Goal: Find specific page/section: Find specific page/section

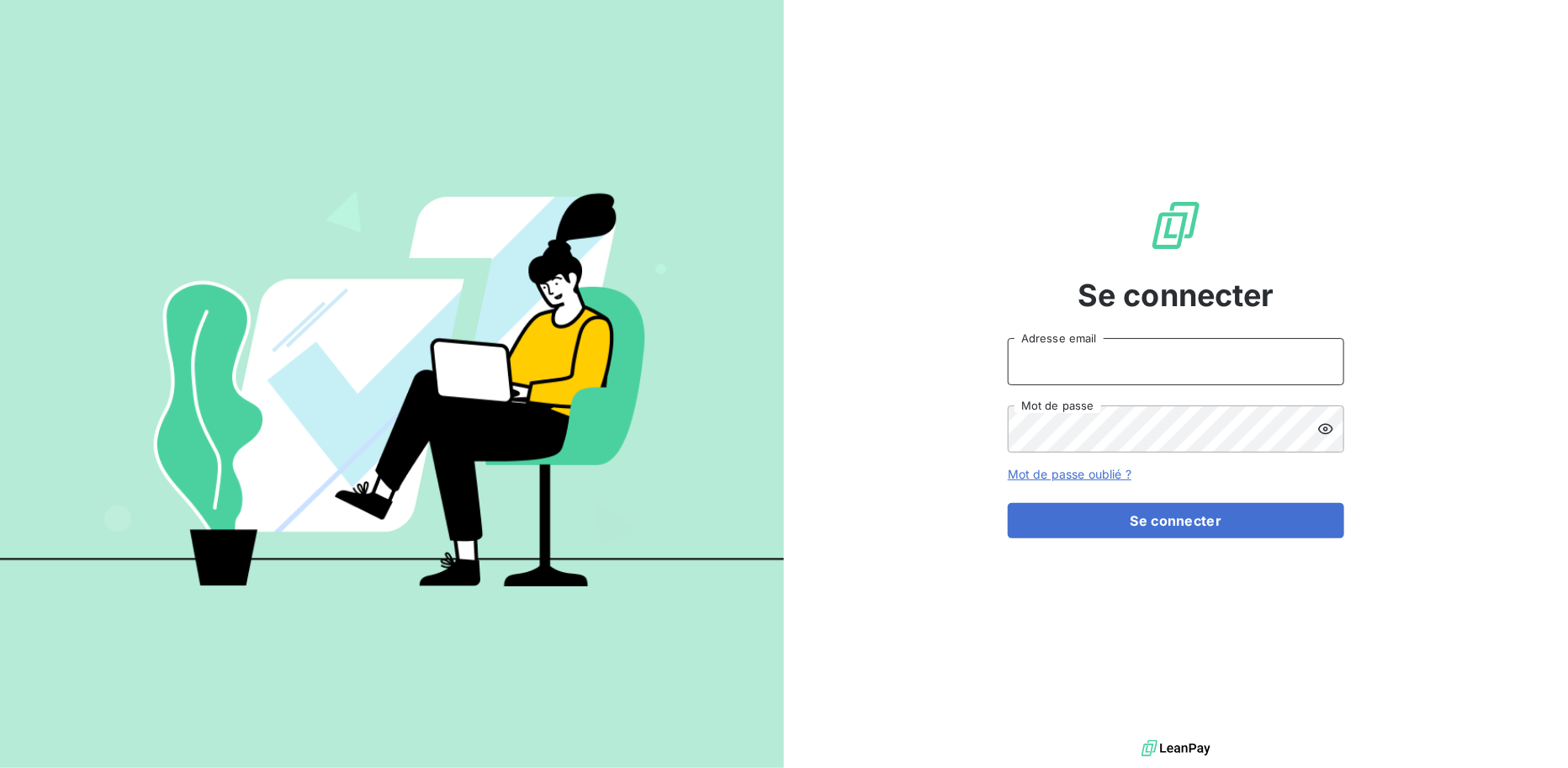
click at [1031, 368] on input "Adresse email" at bounding box center [1175, 361] width 336 height 47
type input "[EMAIL_ADDRESS][DOMAIN_NAME]"
click at [1007, 503] on button "Se connecter" at bounding box center [1175, 521] width 336 height 35
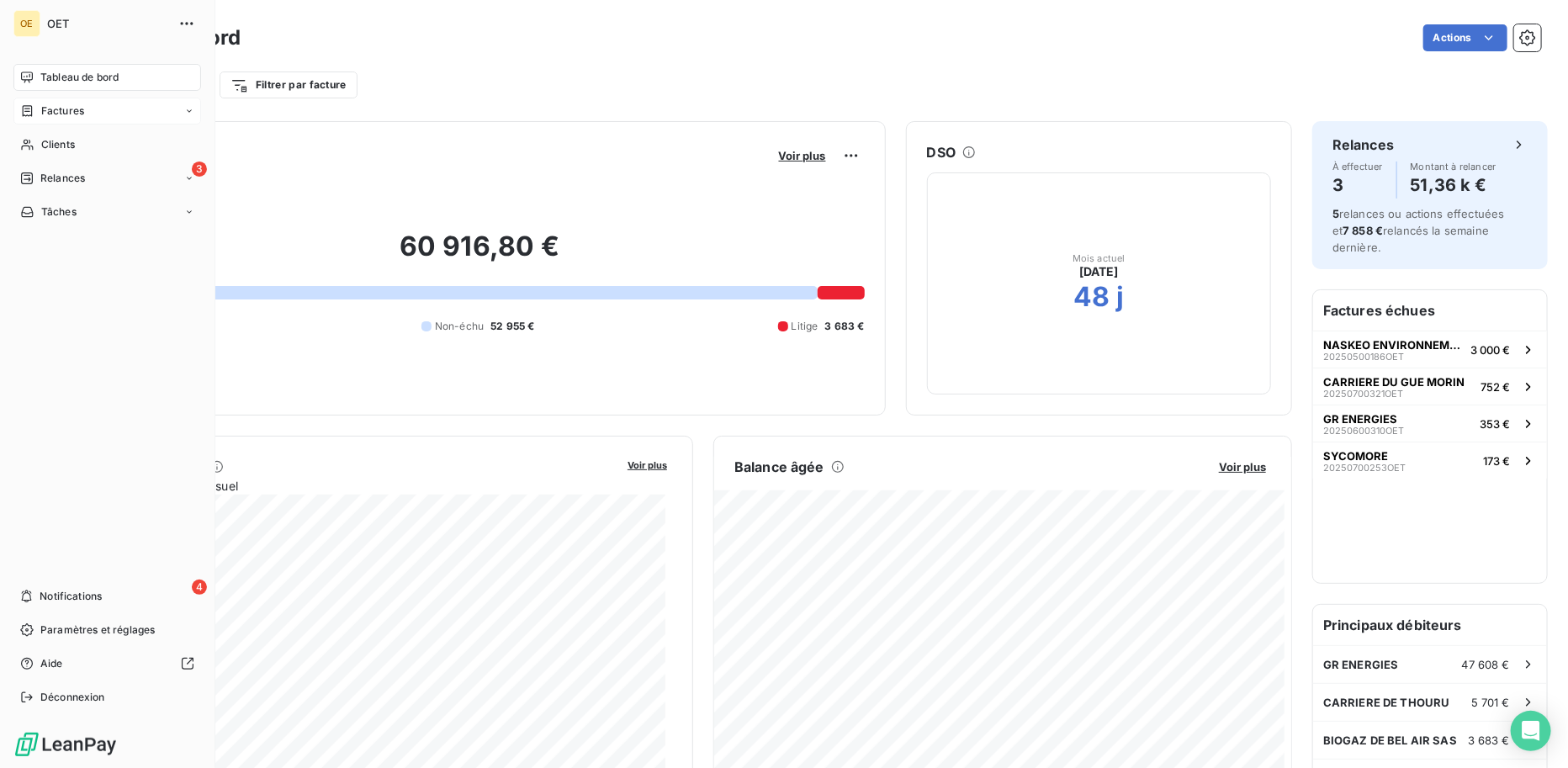
click at [67, 105] on span "Factures" at bounding box center [63, 111] width 43 height 15
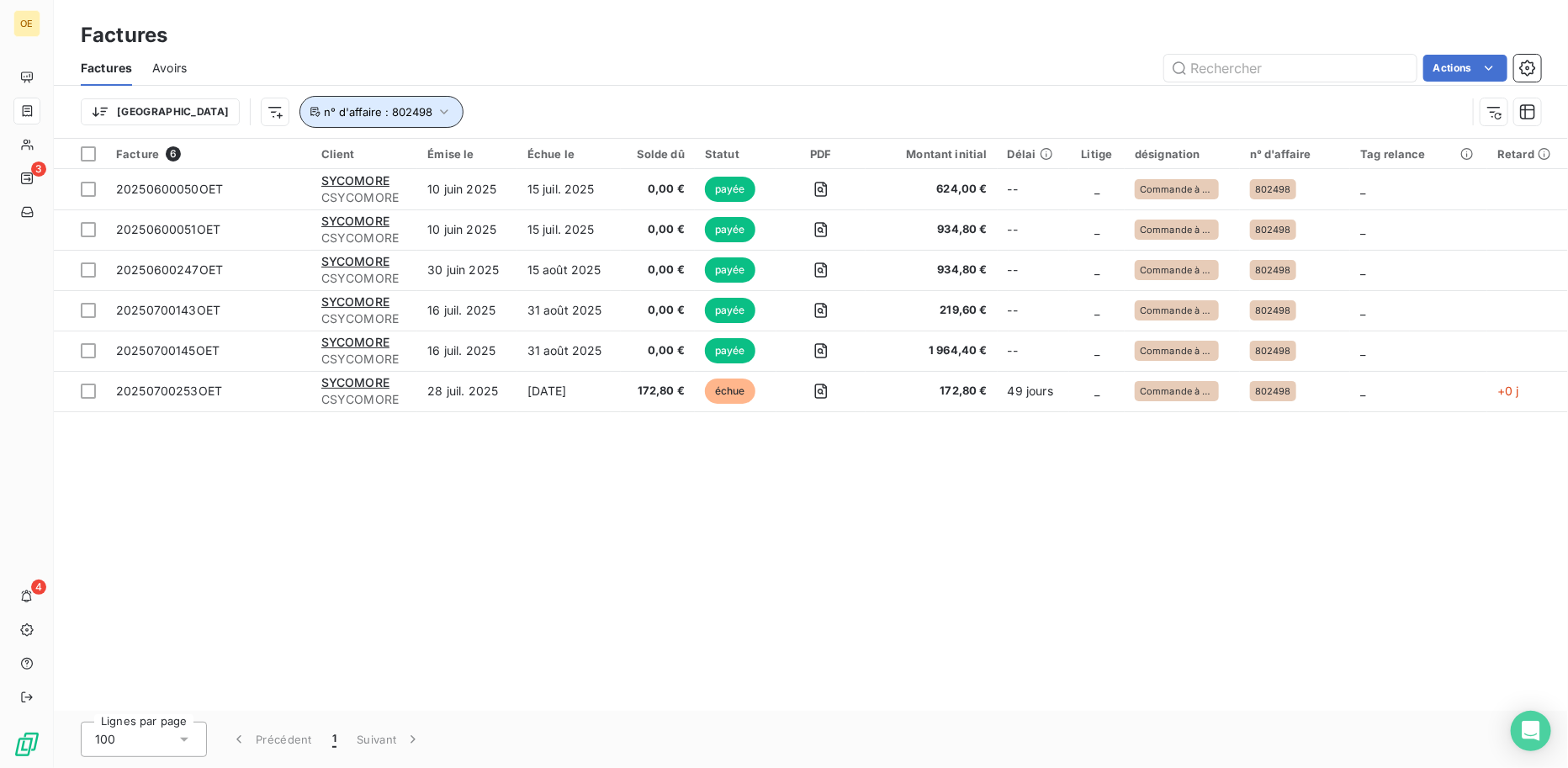
click at [436, 108] on icon "button" at bounding box center [444, 111] width 17 height 17
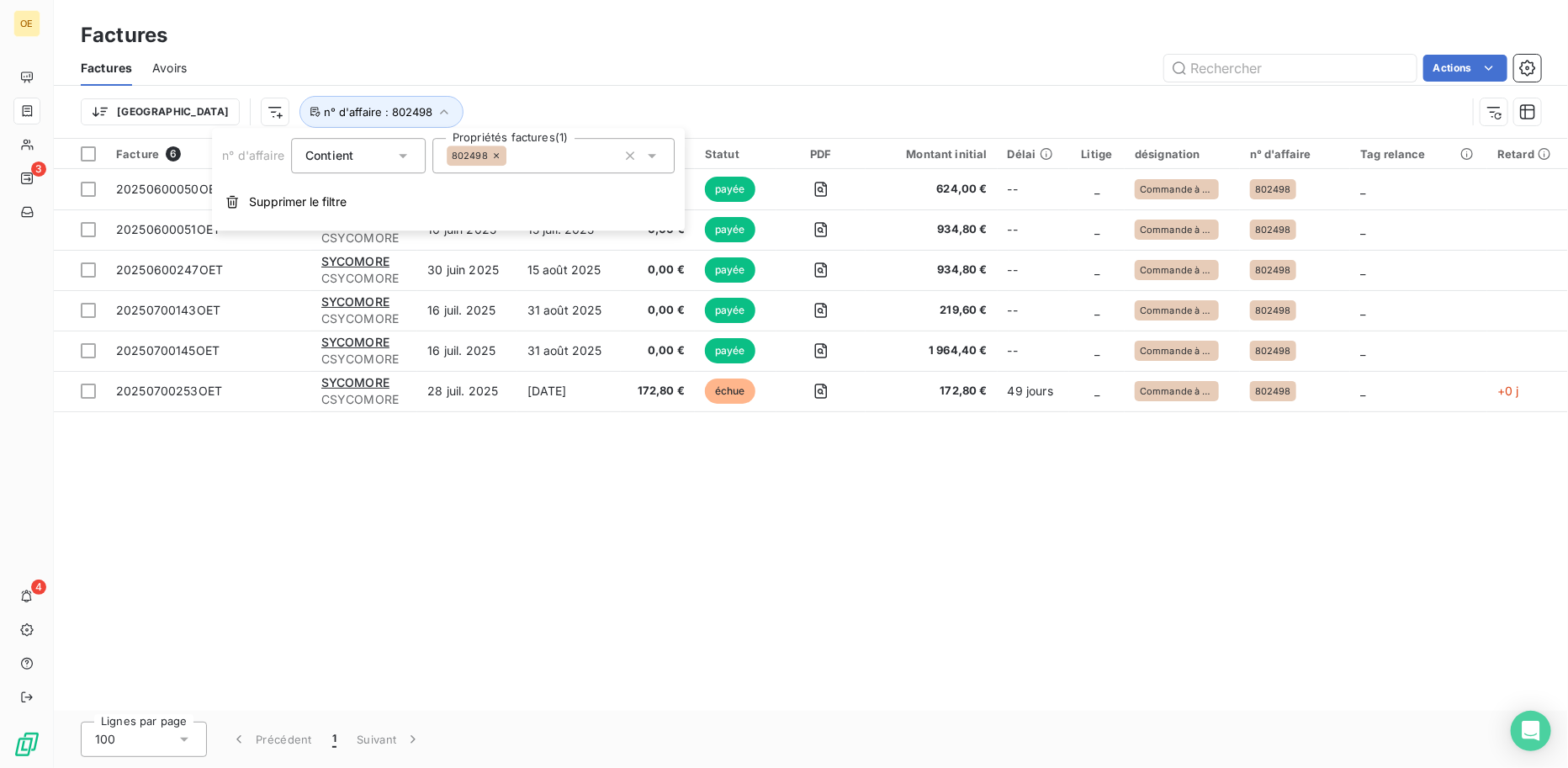
click at [501, 150] on icon at bounding box center [495, 155] width 10 height 10
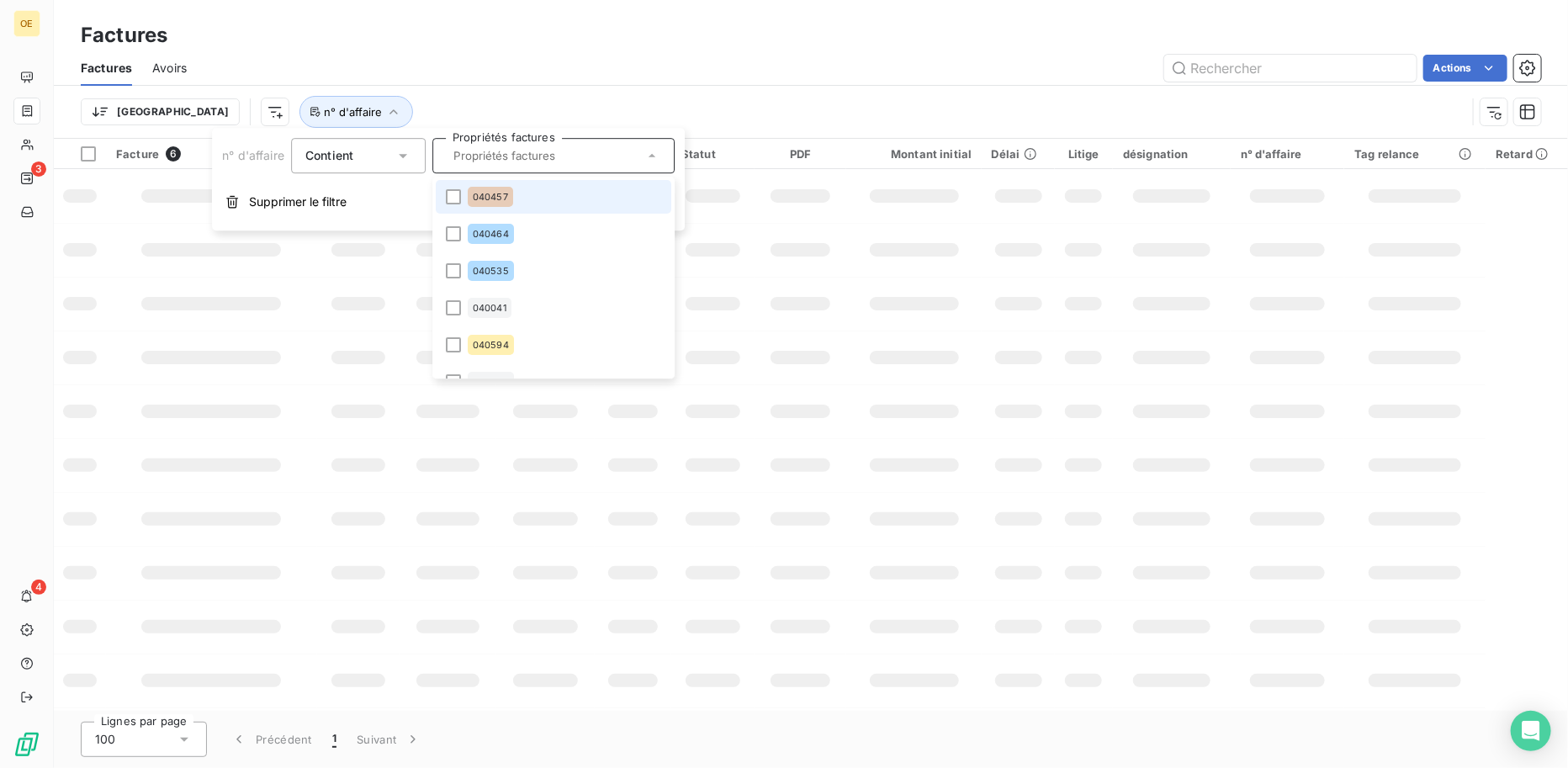
click at [486, 155] on input "text" at bounding box center [545, 155] width 197 height 15
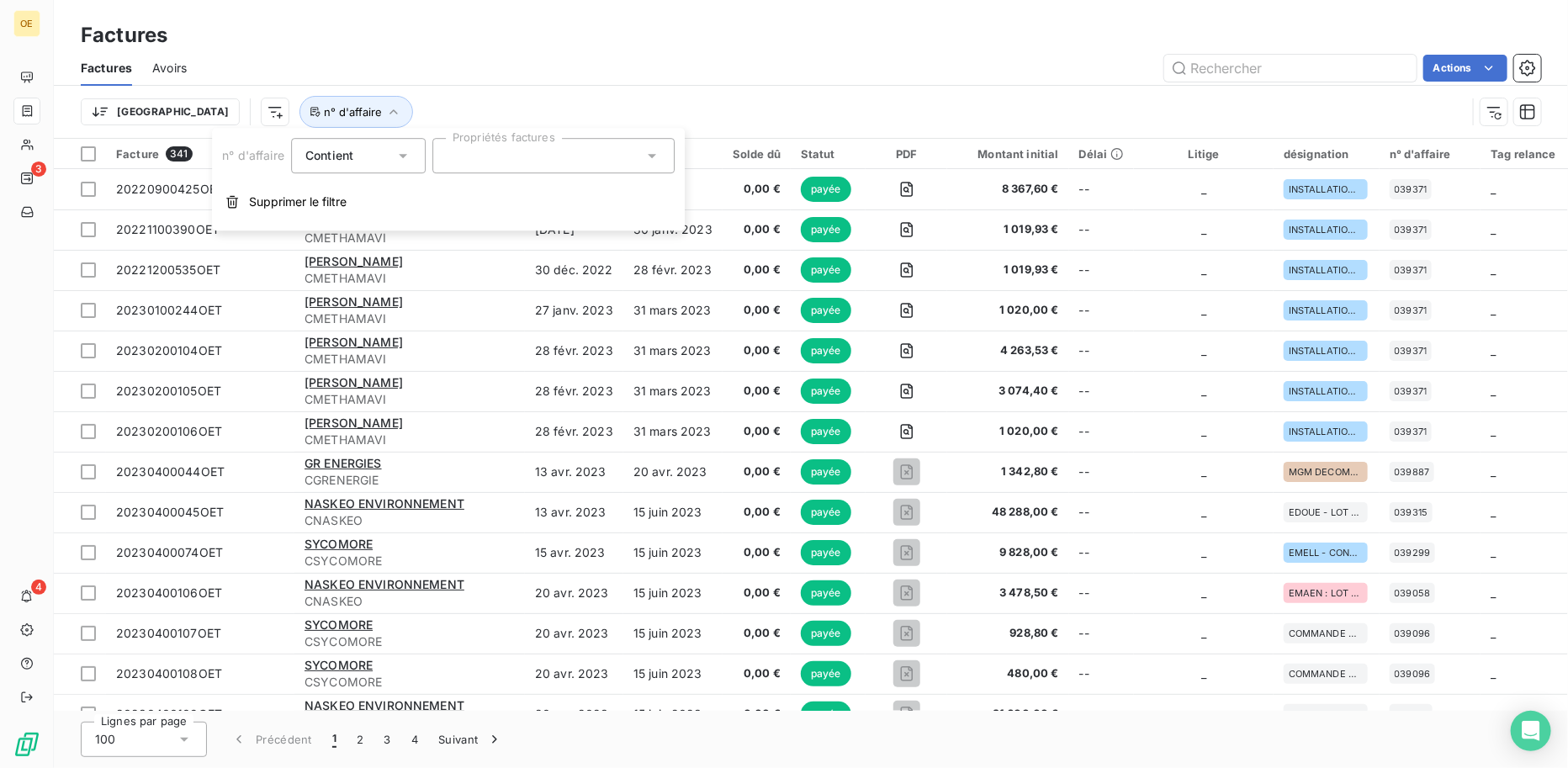
click at [486, 155] on div at bounding box center [554, 156] width 242 height 35
type input "802284"
click at [460, 187] on li "802284" at bounding box center [554, 197] width 235 height 34
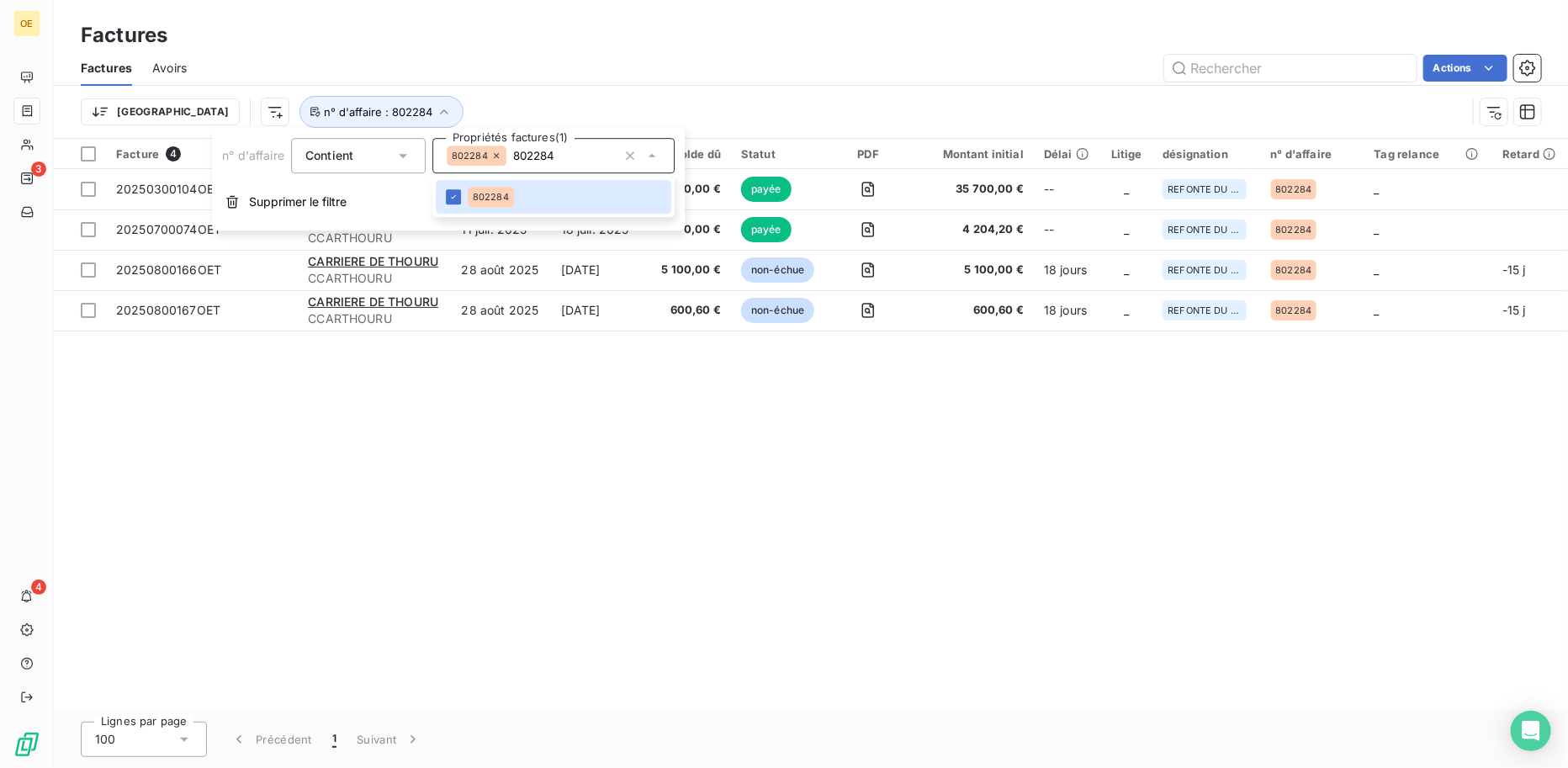
click at [722, 559] on div "Facture 4 Client Émise le Échue le Solde dû Statut PDF Montant initial Délai Li…" at bounding box center [811, 425] width 1514 height 572
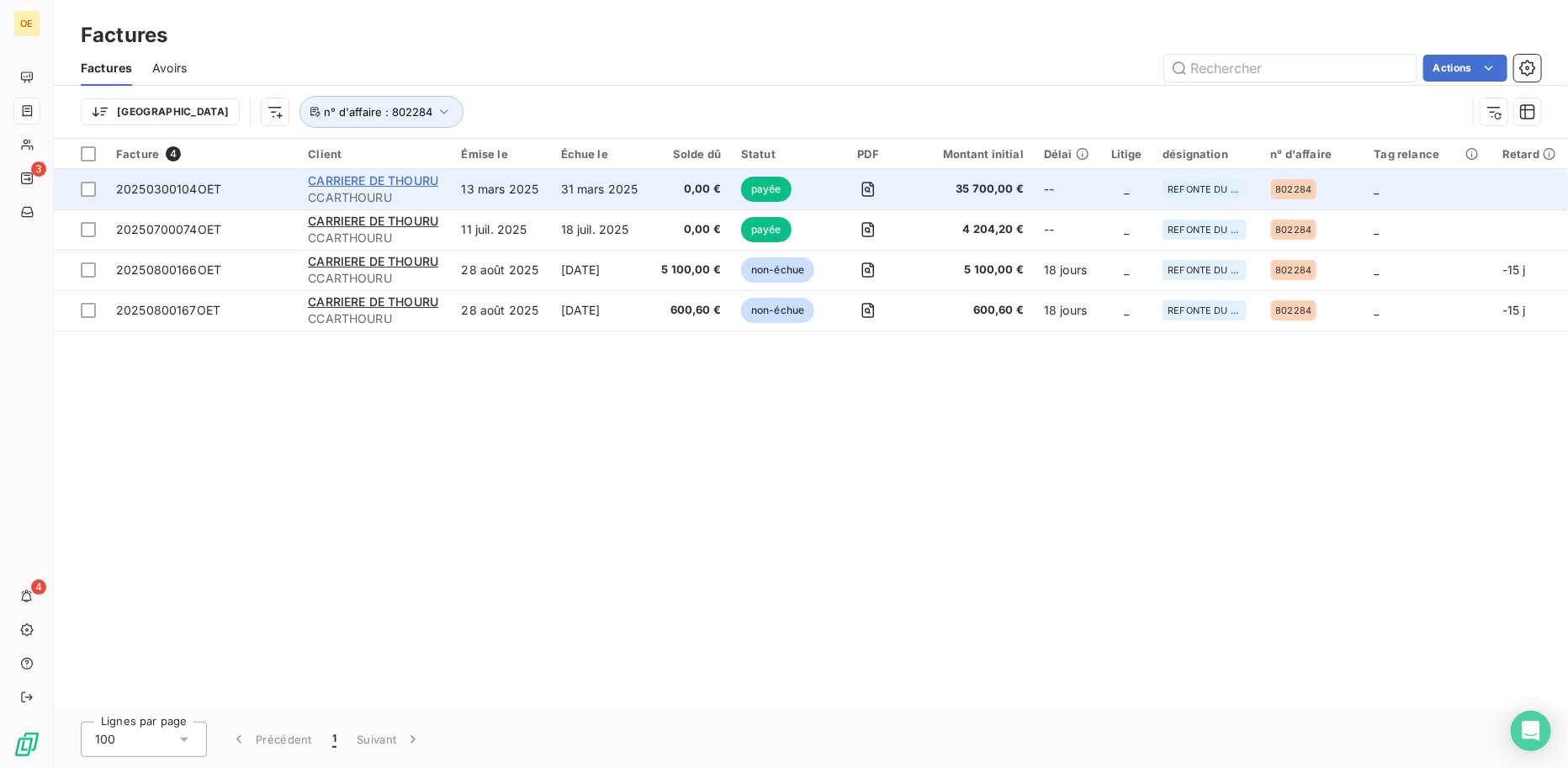
click at [370, 182] on span "CARRIERE DE THOURU" at bounding box center [372, 180] width 130 height 14
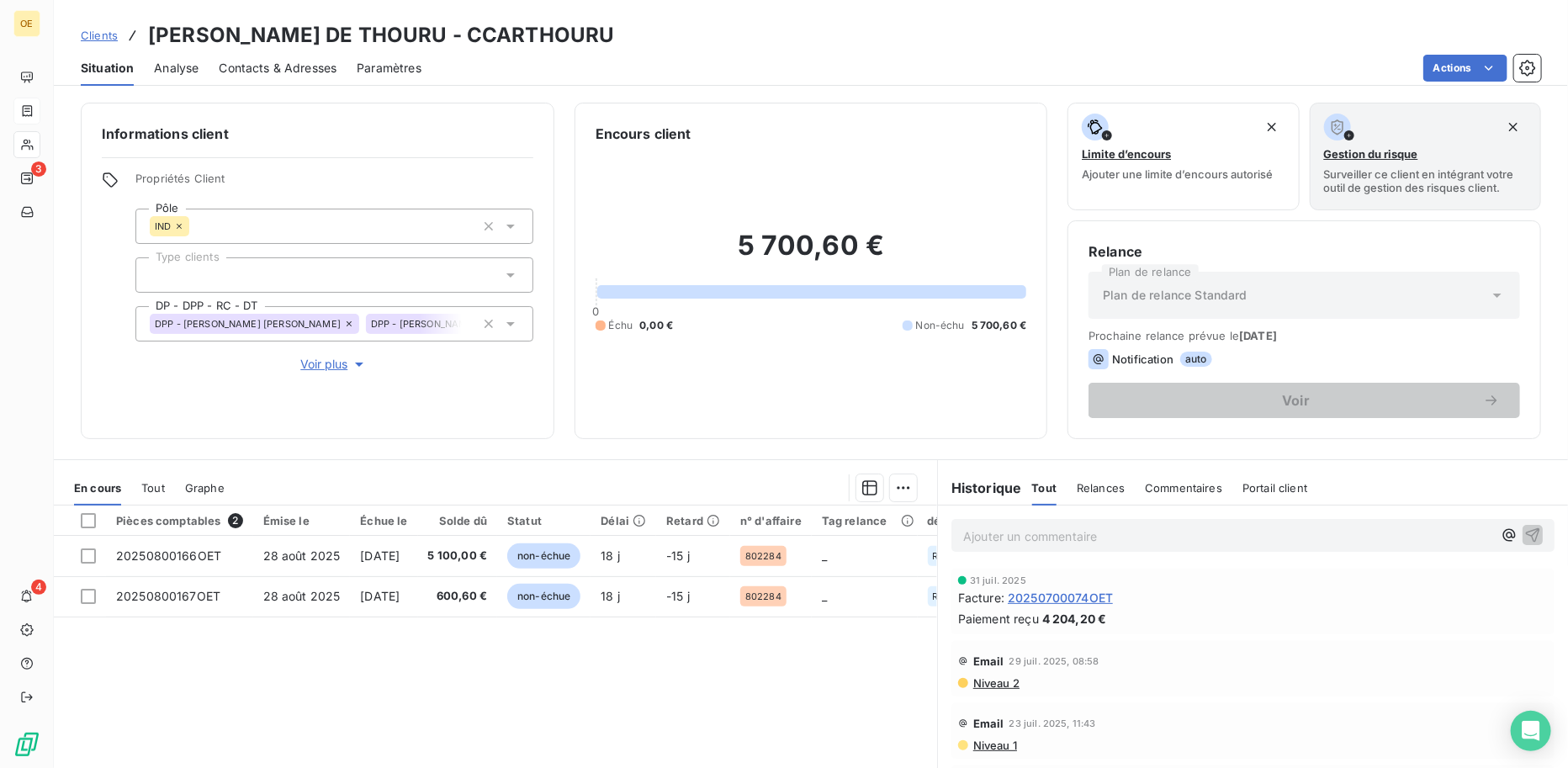
click at [1064, 592] on span "20250700074OET" at bounding box center [1059, 598] width 105 height 18
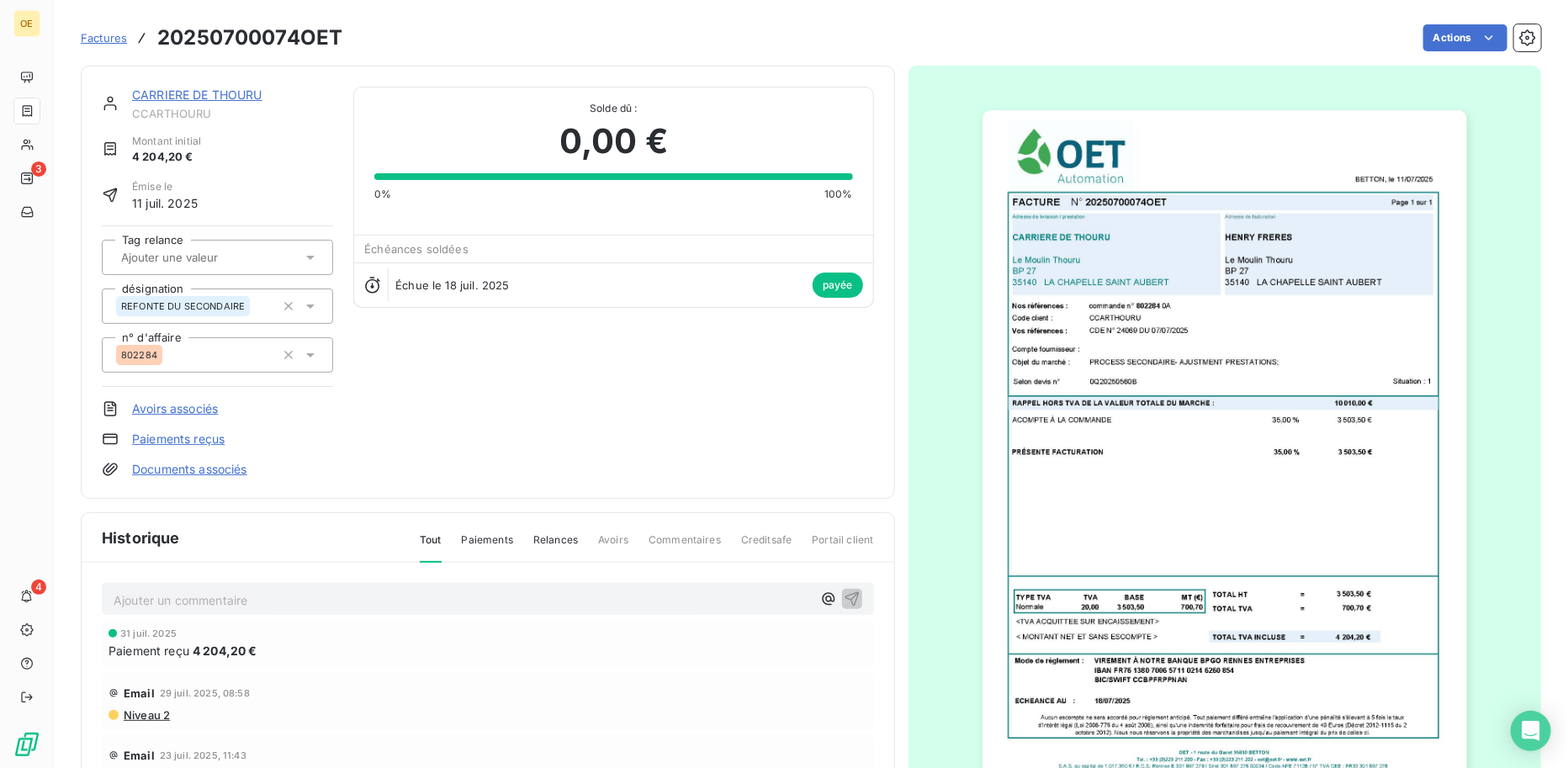
click at [1309, 581] on img "button" at bounding box center [1225, 453] width 485 height 685
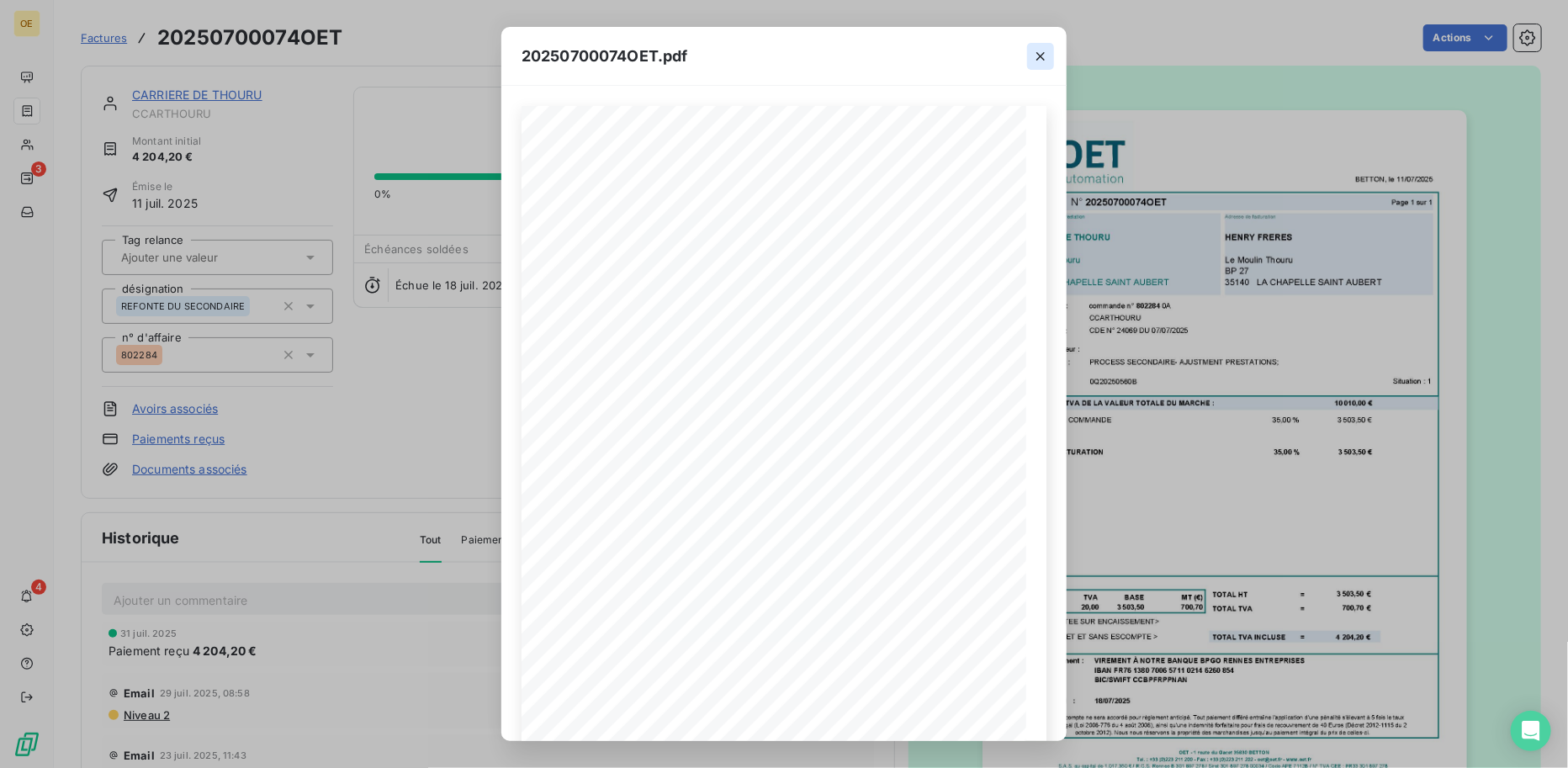
click at [1036, 51] on icon "button" at bounding box center [1040, 56] width 17 height 17
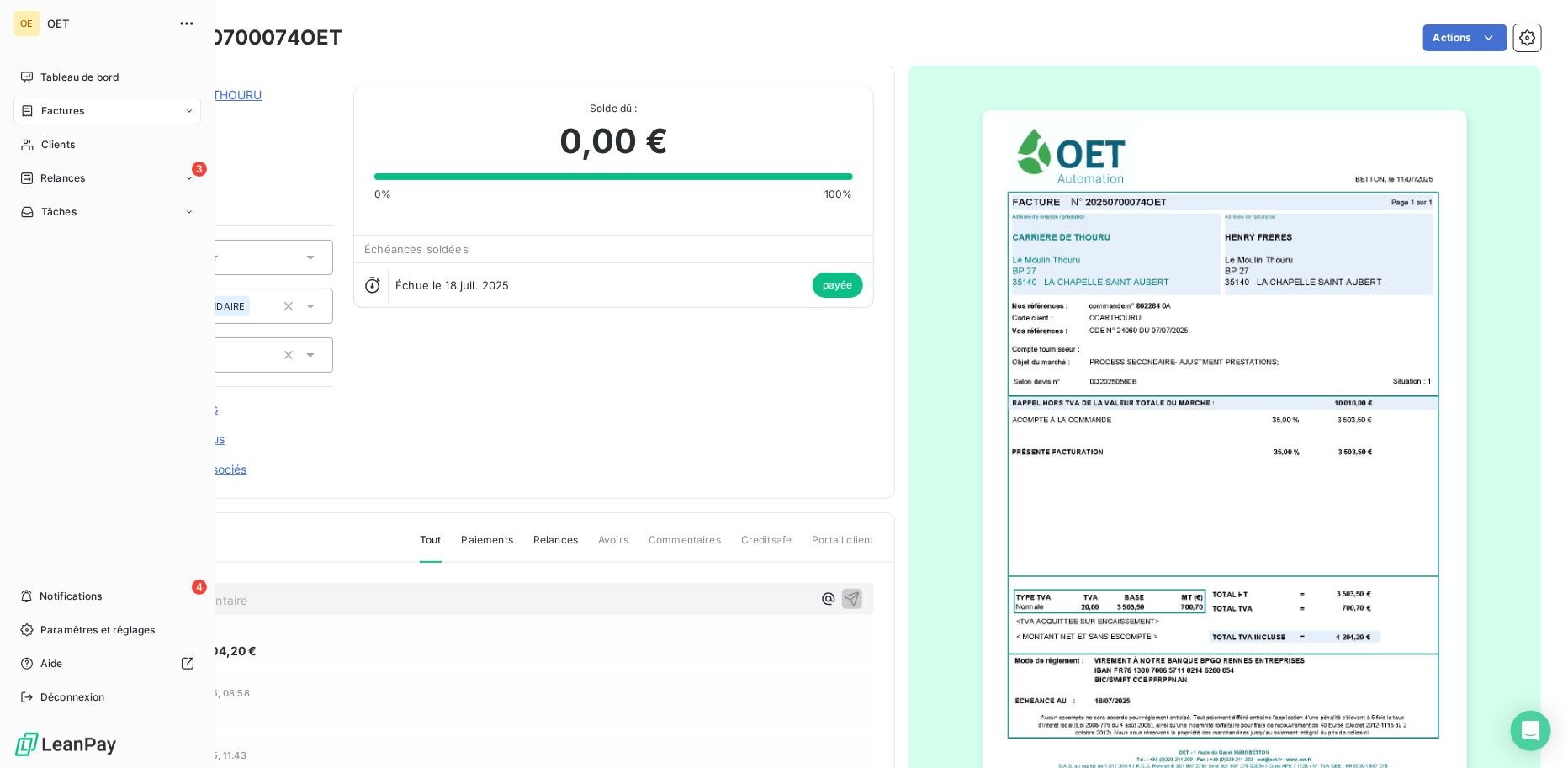
click at [65, 110] on span "Factures" at bounding box center [63, 111] width 43 height 15
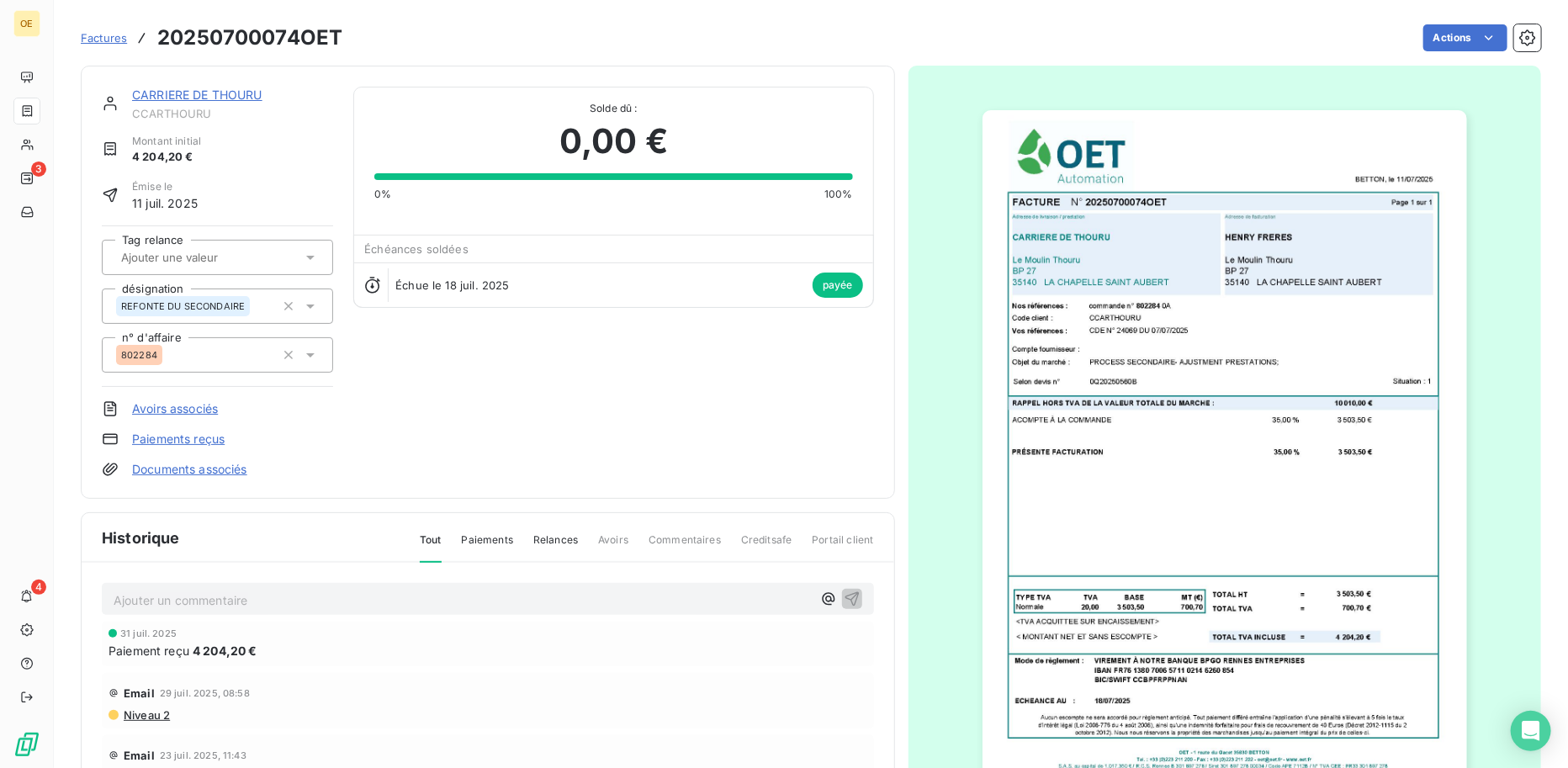
click at [533, 392] on div "[PERSON_NAME] DE THOURU CCARTHOURU Montant initial 4 204,20 € Émise le 11 juil.…" at bounding box center [487, 282] width 772 height 391
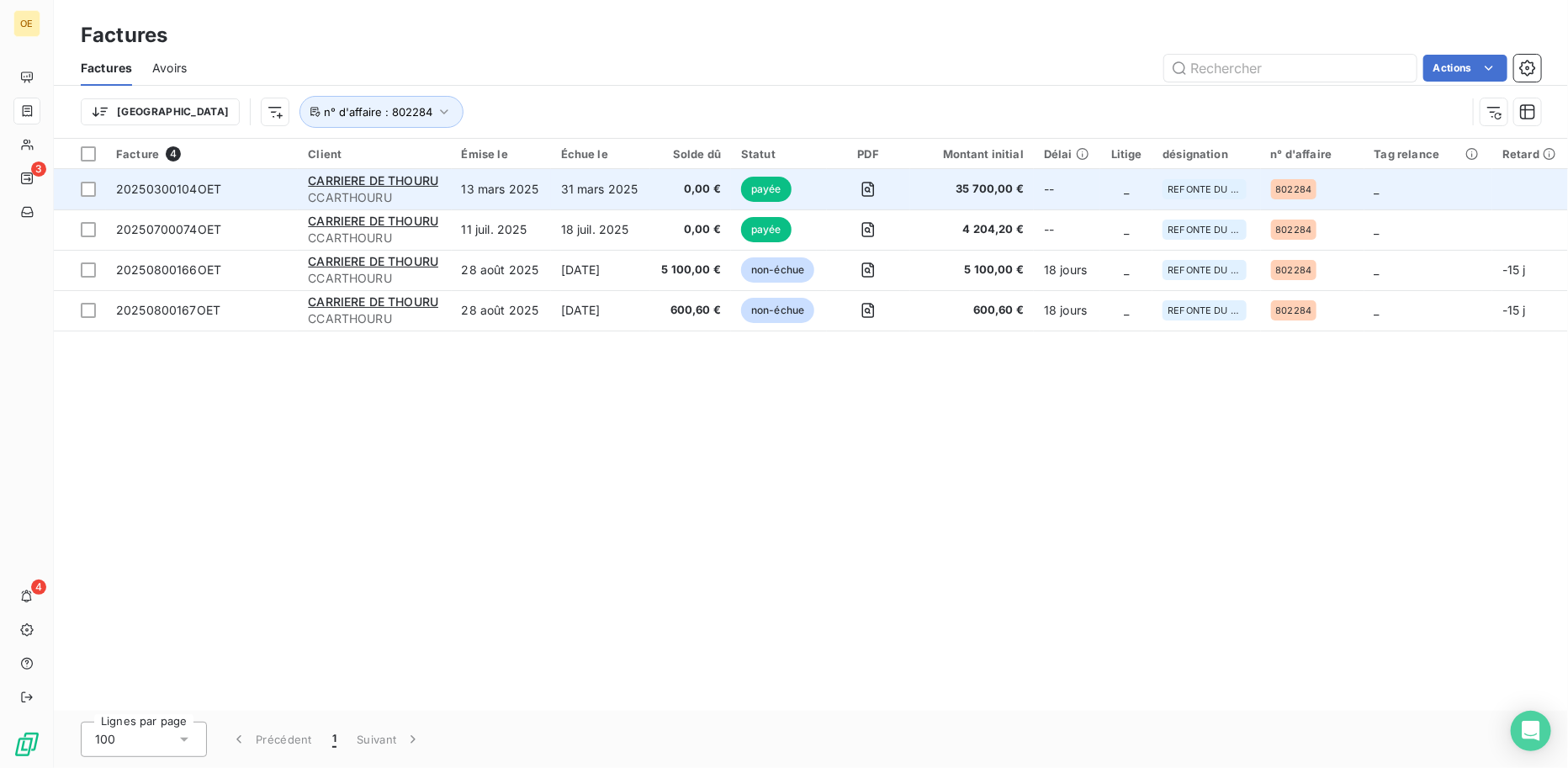
click at [170, 181] on span "20250300104OET" at bounding box center [168, 188] width 105 height 14
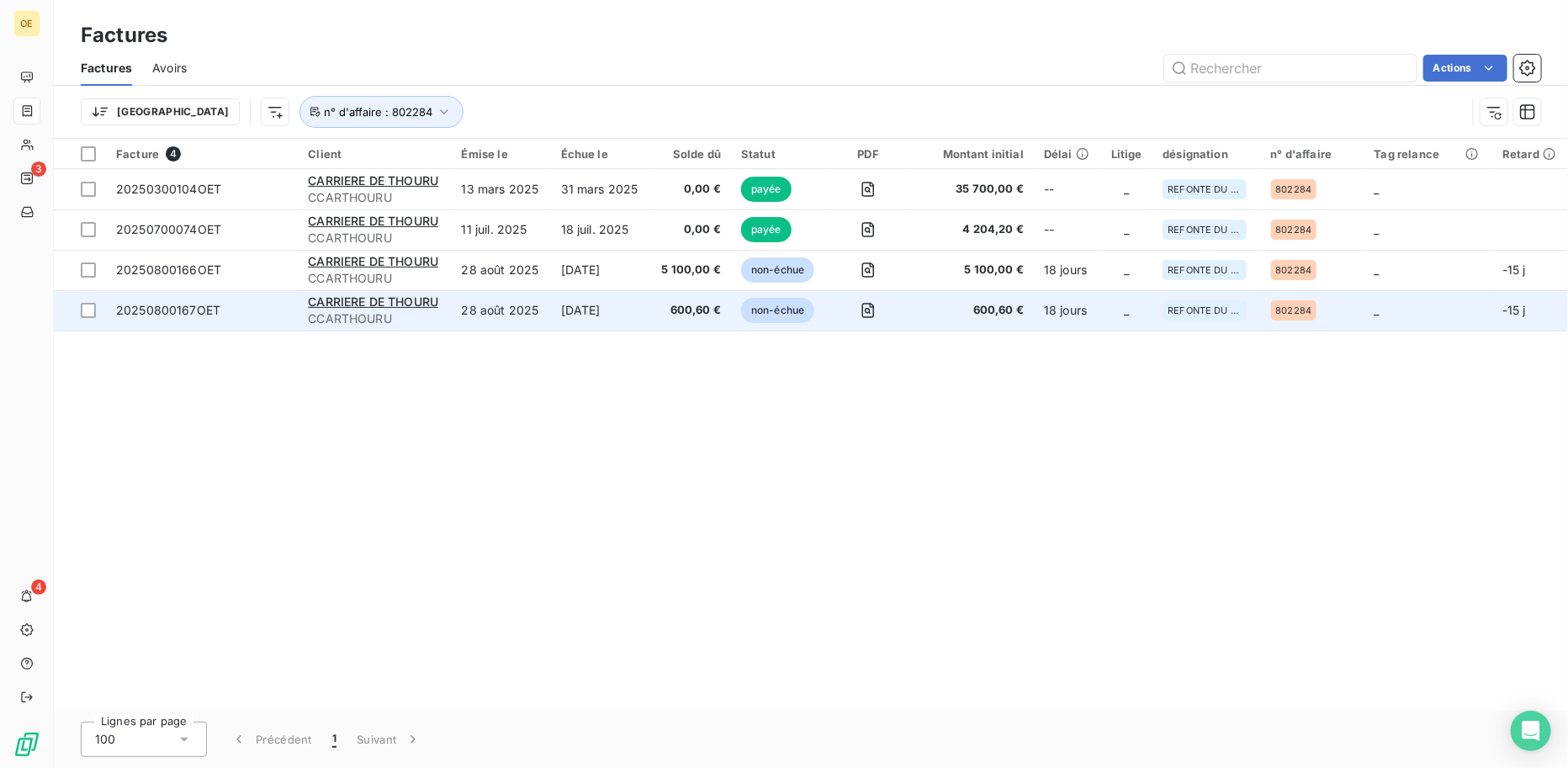
click at [158, 302] on div "20250800167OET" at bounding box center [168, 310] width 104 height 17
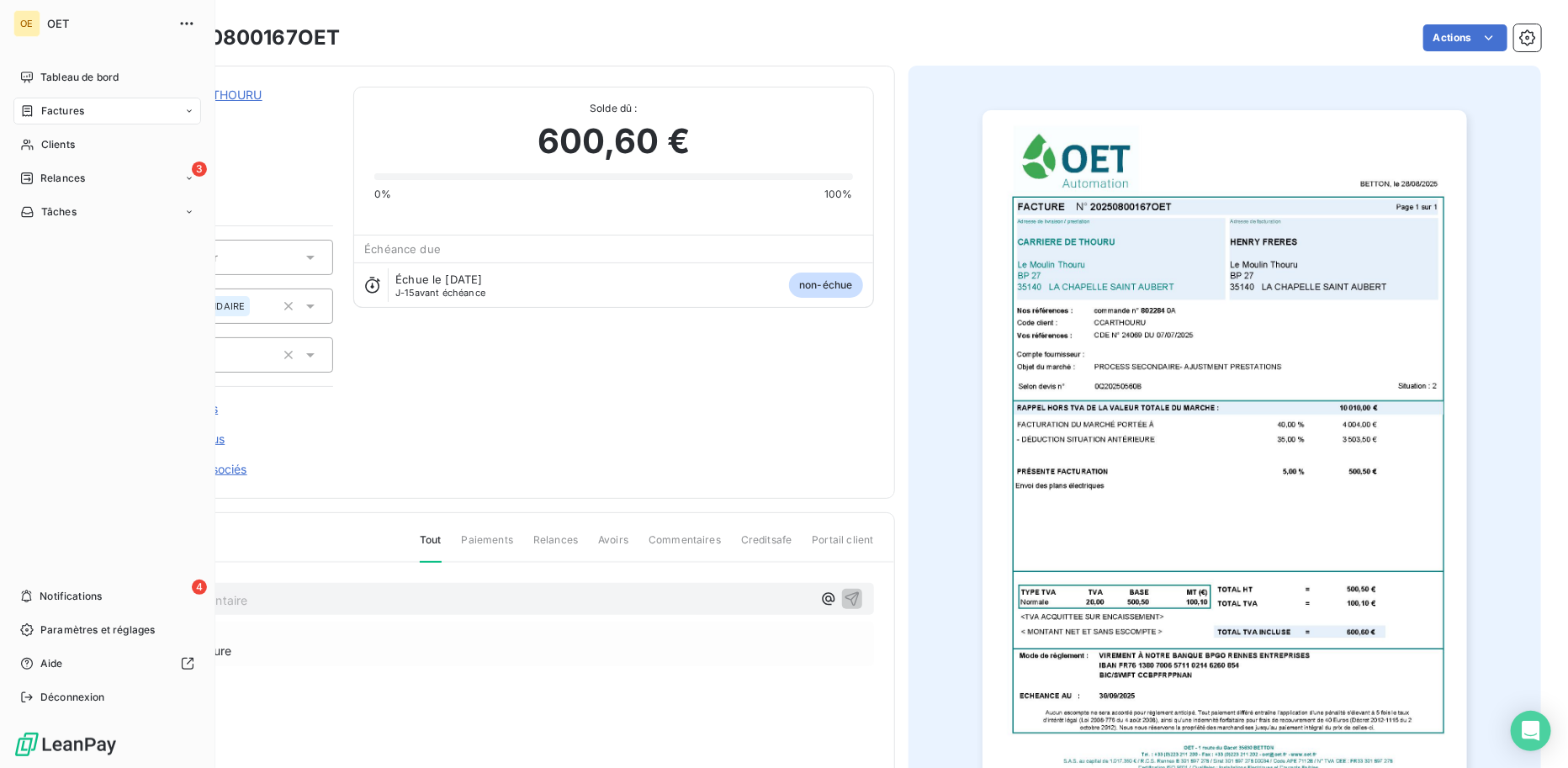
click at [65, 111] on span "Factures" at bounding box center [63, 111] width 43 height 15
click at [95, 137] on div "Factures" at bounding box center [117, 144] width 167 height 27
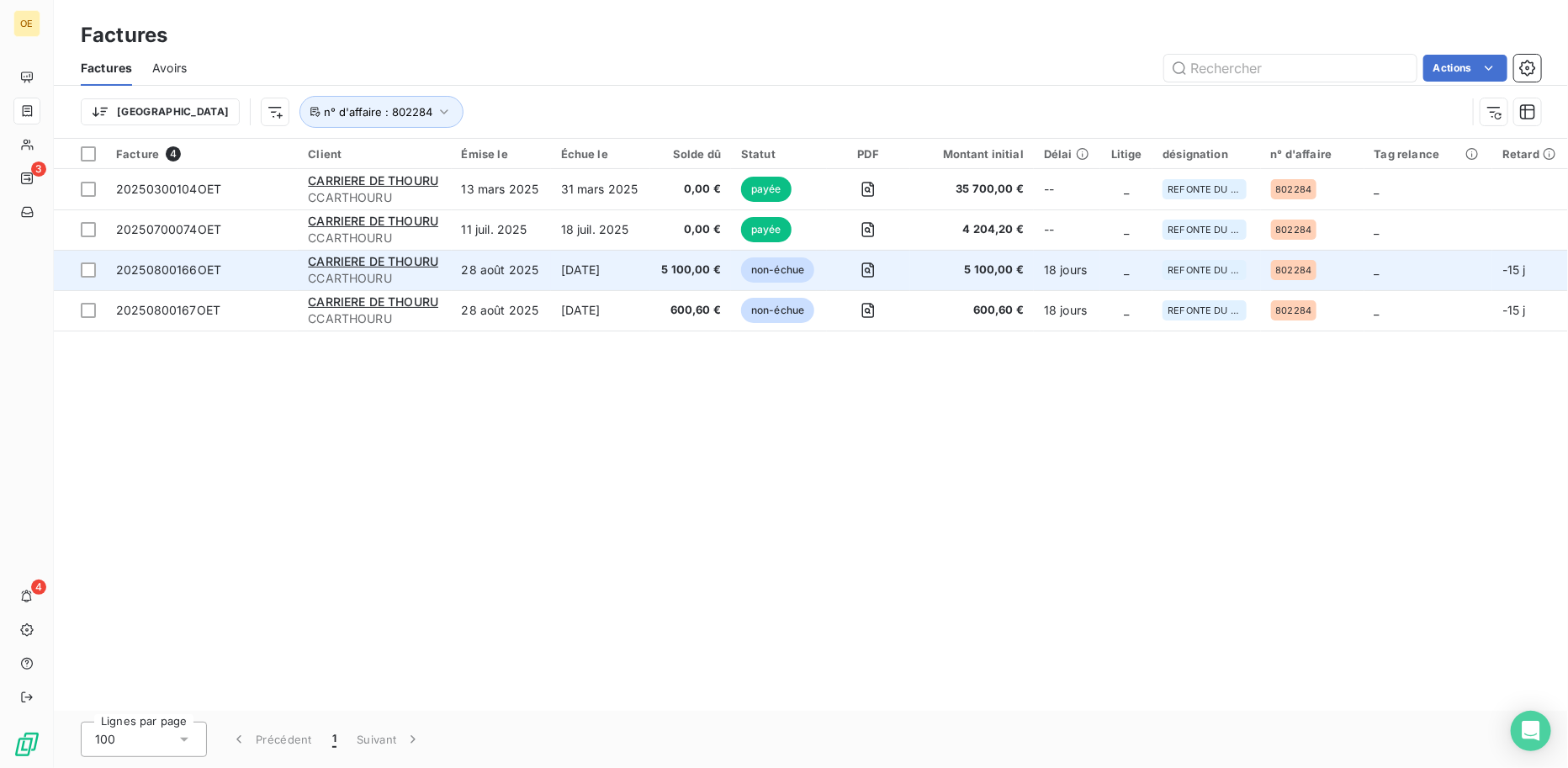
click at [507, 254] on td "28 août 2025" at bounding box center [501, 270] width 99 height 41
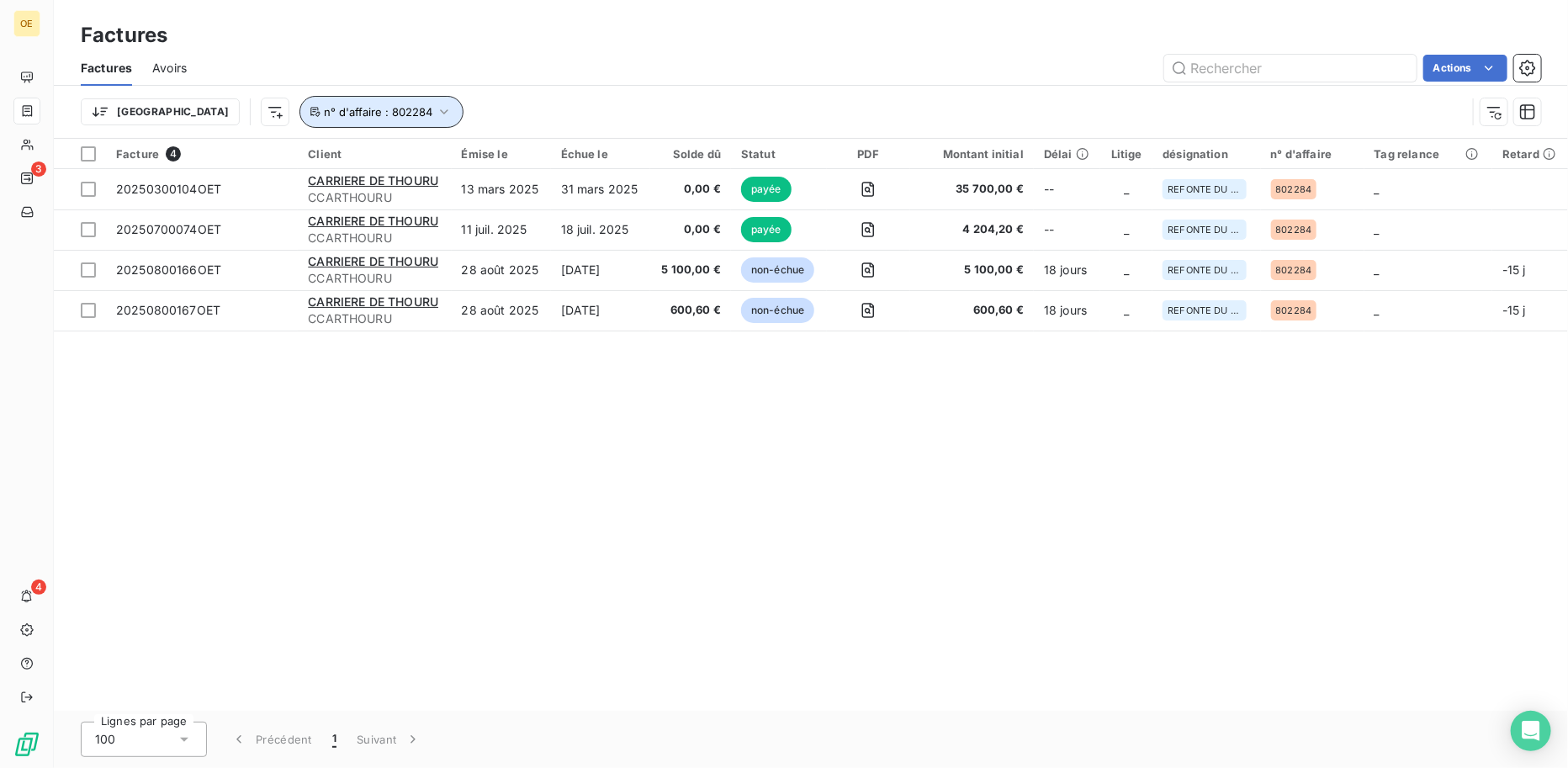
click at [368, 110] on button "n° d'affaire : 802284" at bounding box center [381, 111] width 164 height 32
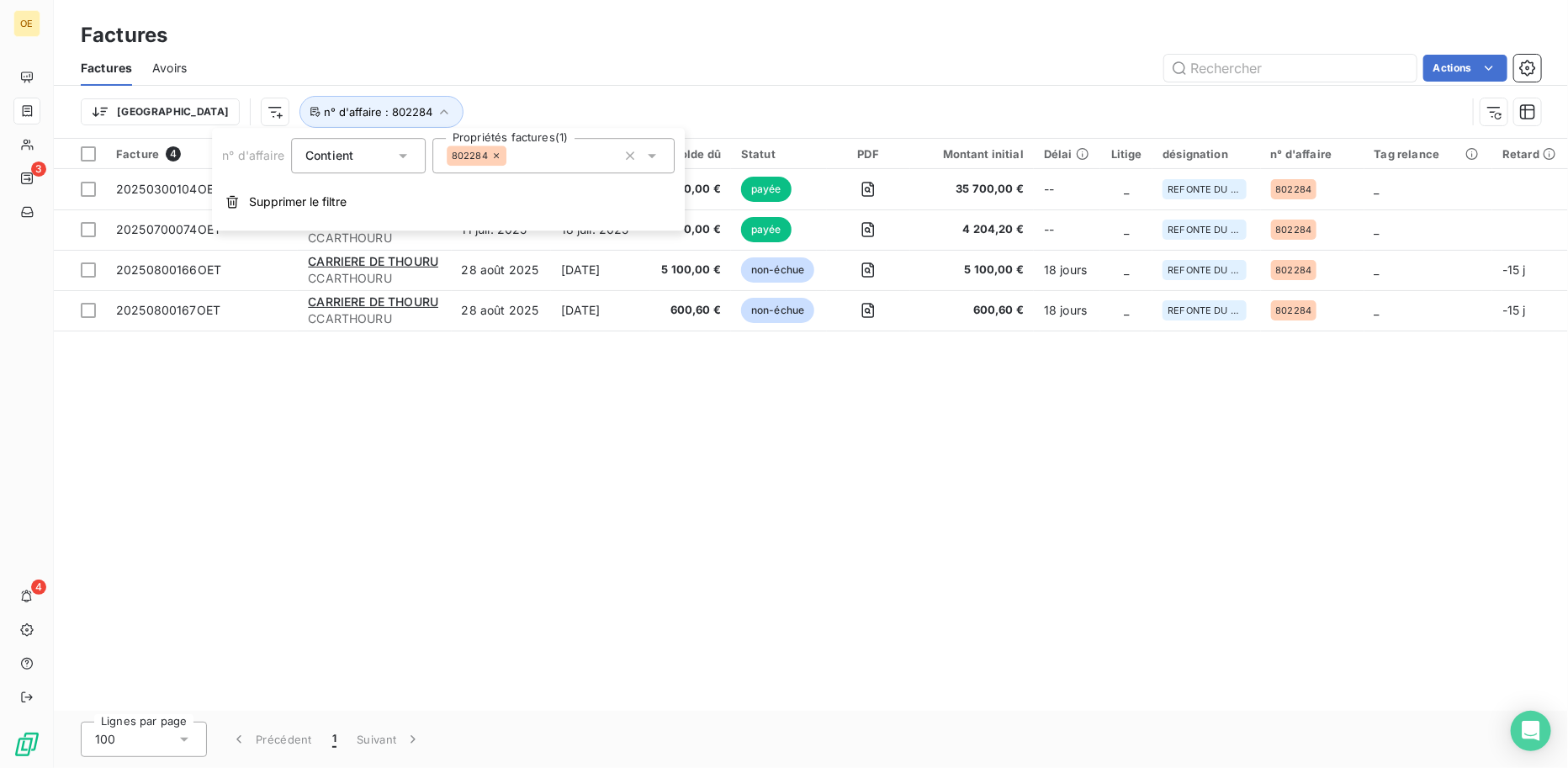
click at [497, 156] on icon at bounding box center [495, 155] width 10 height 10
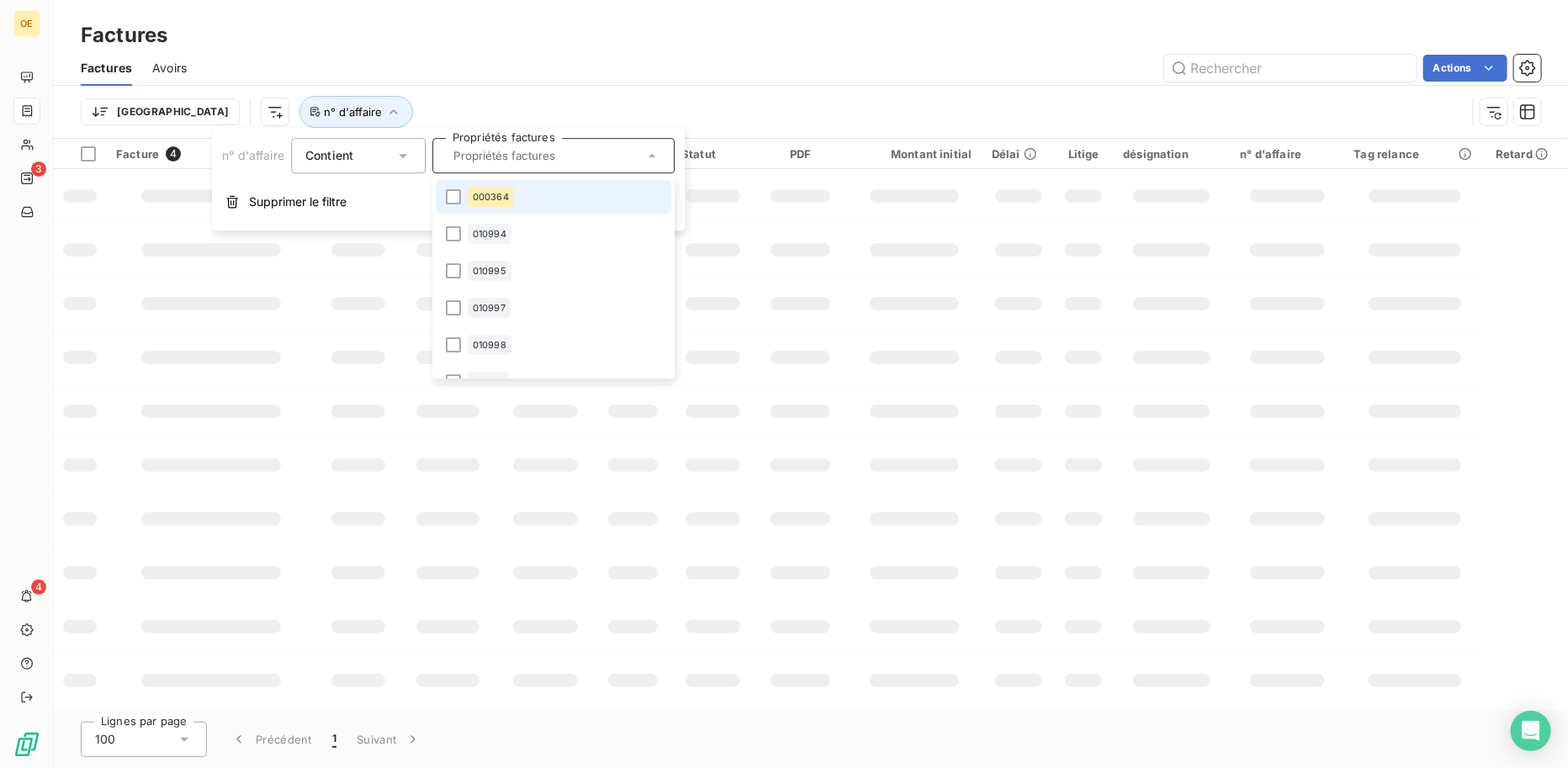
click at [478, 154] on input "text" at bounding box center [545, 155] width 197 height 15
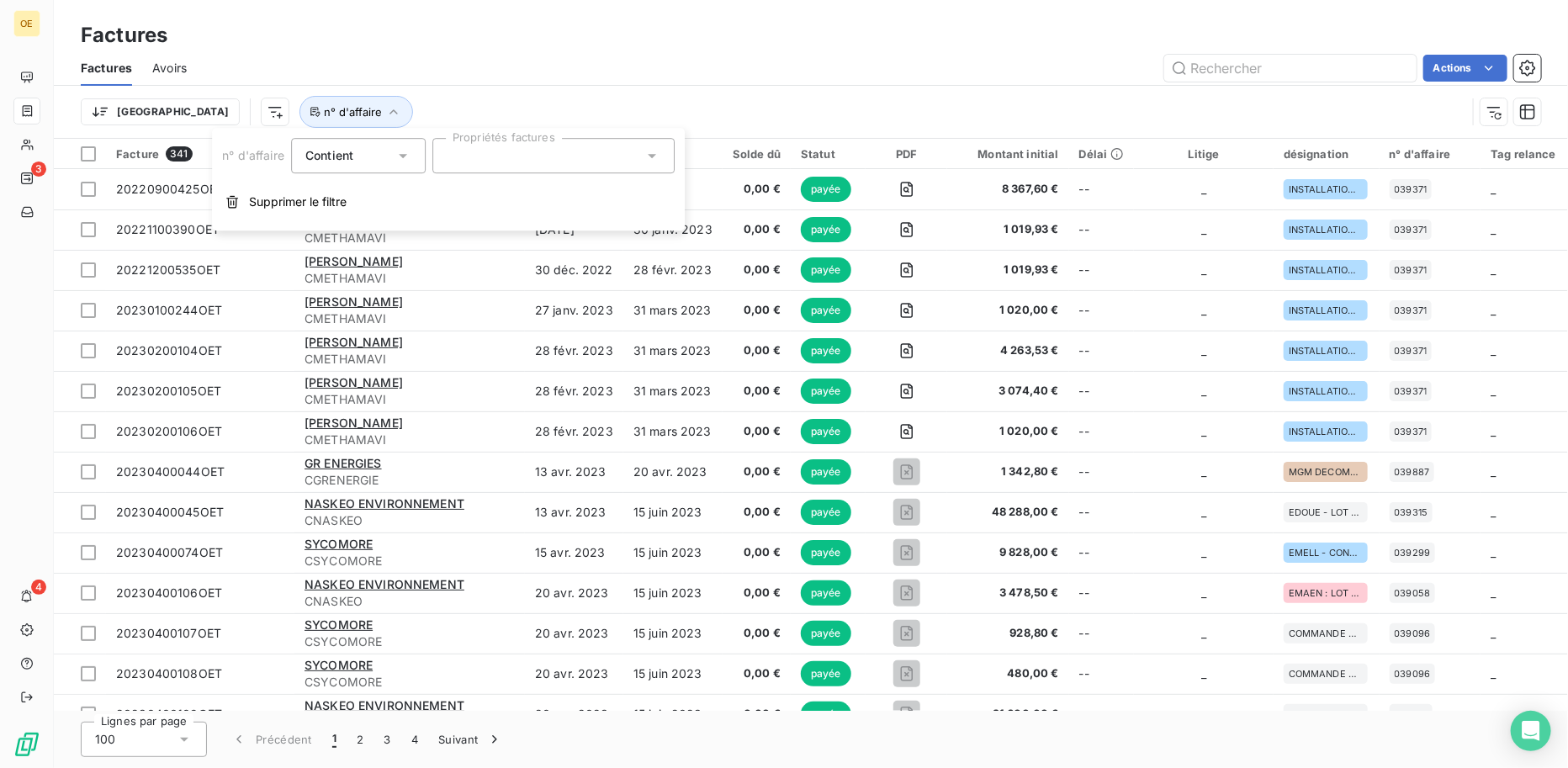
click at [460, 154] on input "text" at bounding box center [453, 155] width 13 height 15
type input "801164"
click at [448, 198] on div at bounding box center [453, 196] width 15 height 15
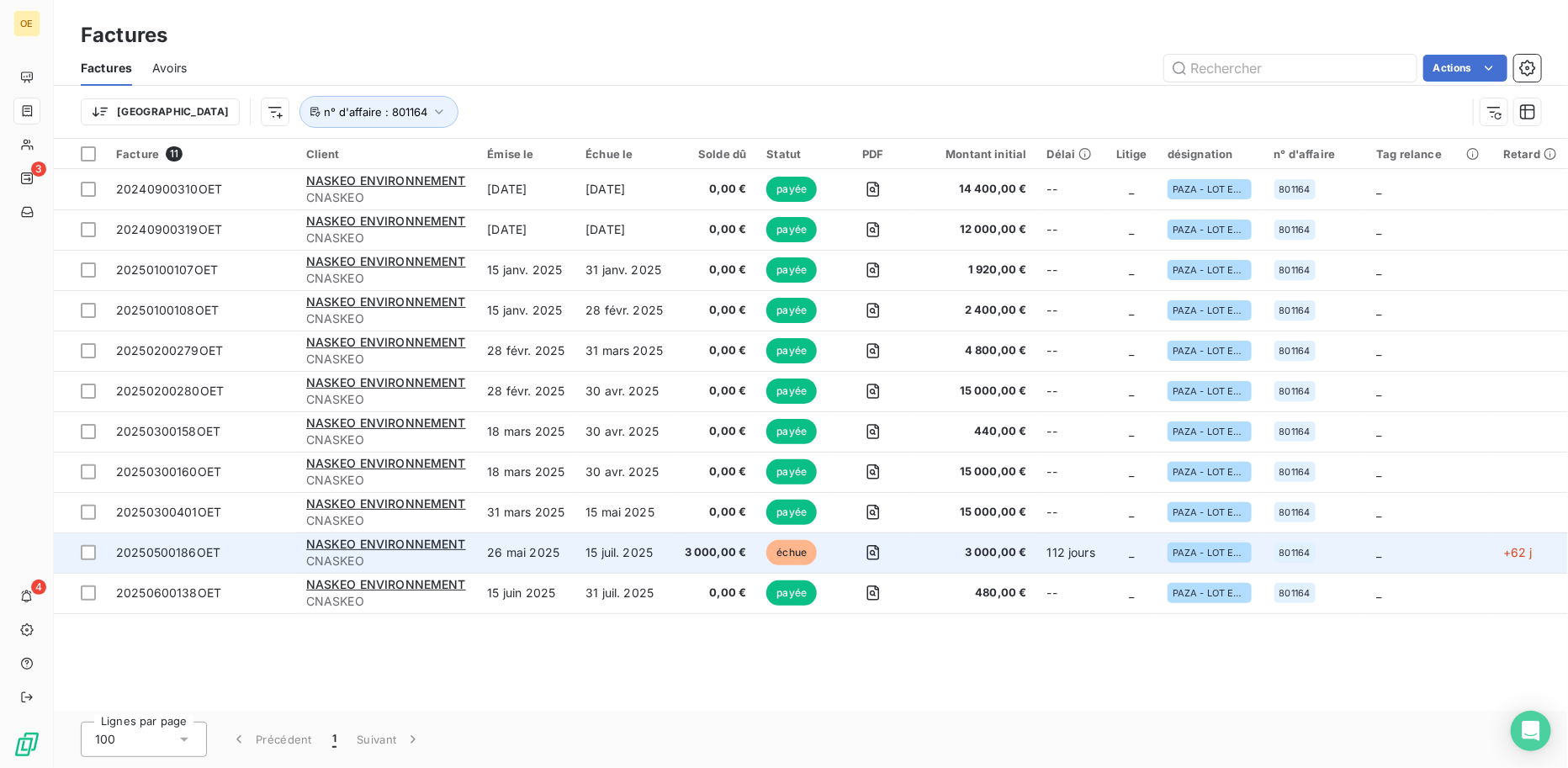
click at [195, 541] on td "20250500186OET" at bounding box center [201, 553] width 190 height 41
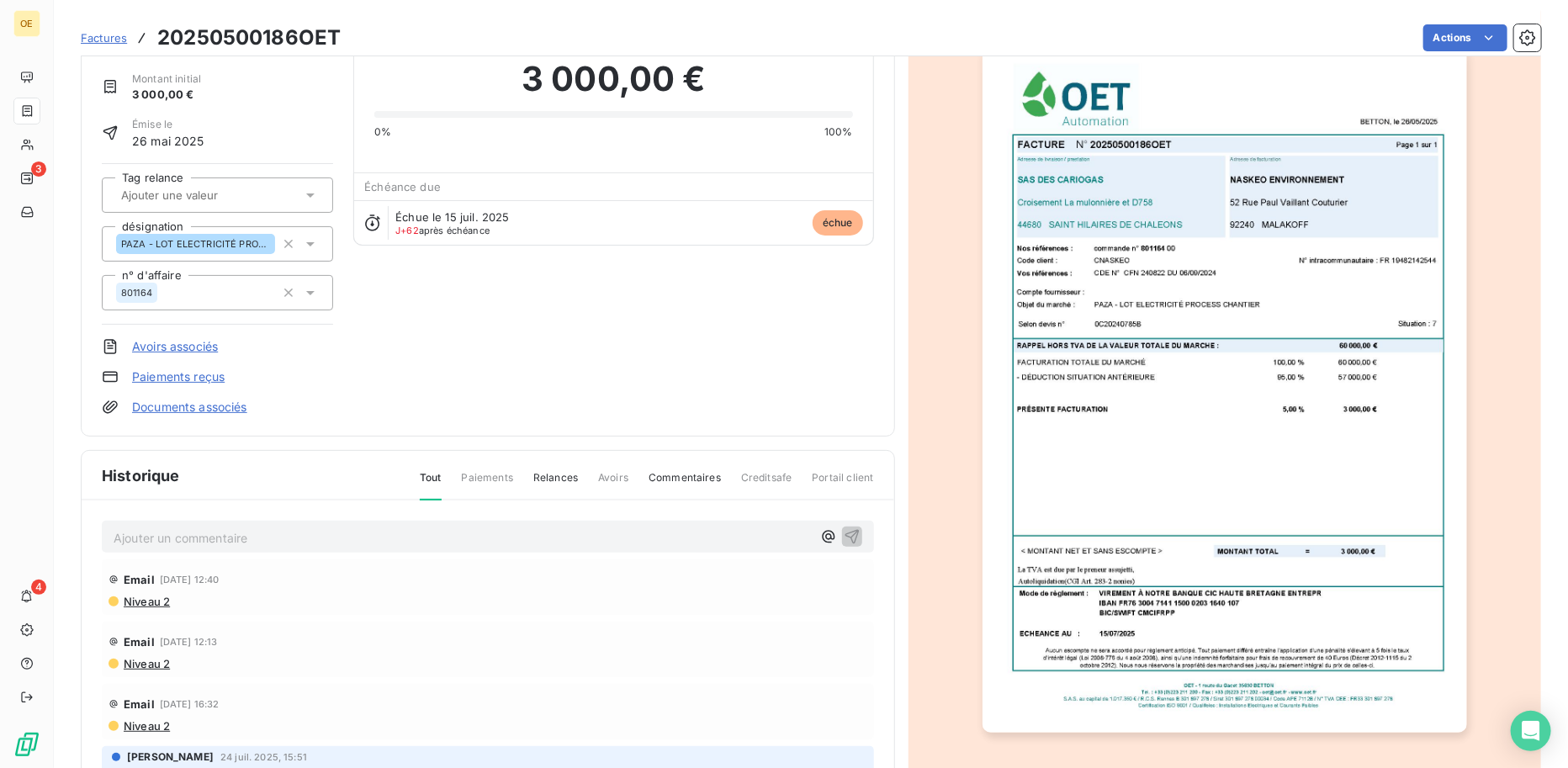
scroll to position [55, 0]
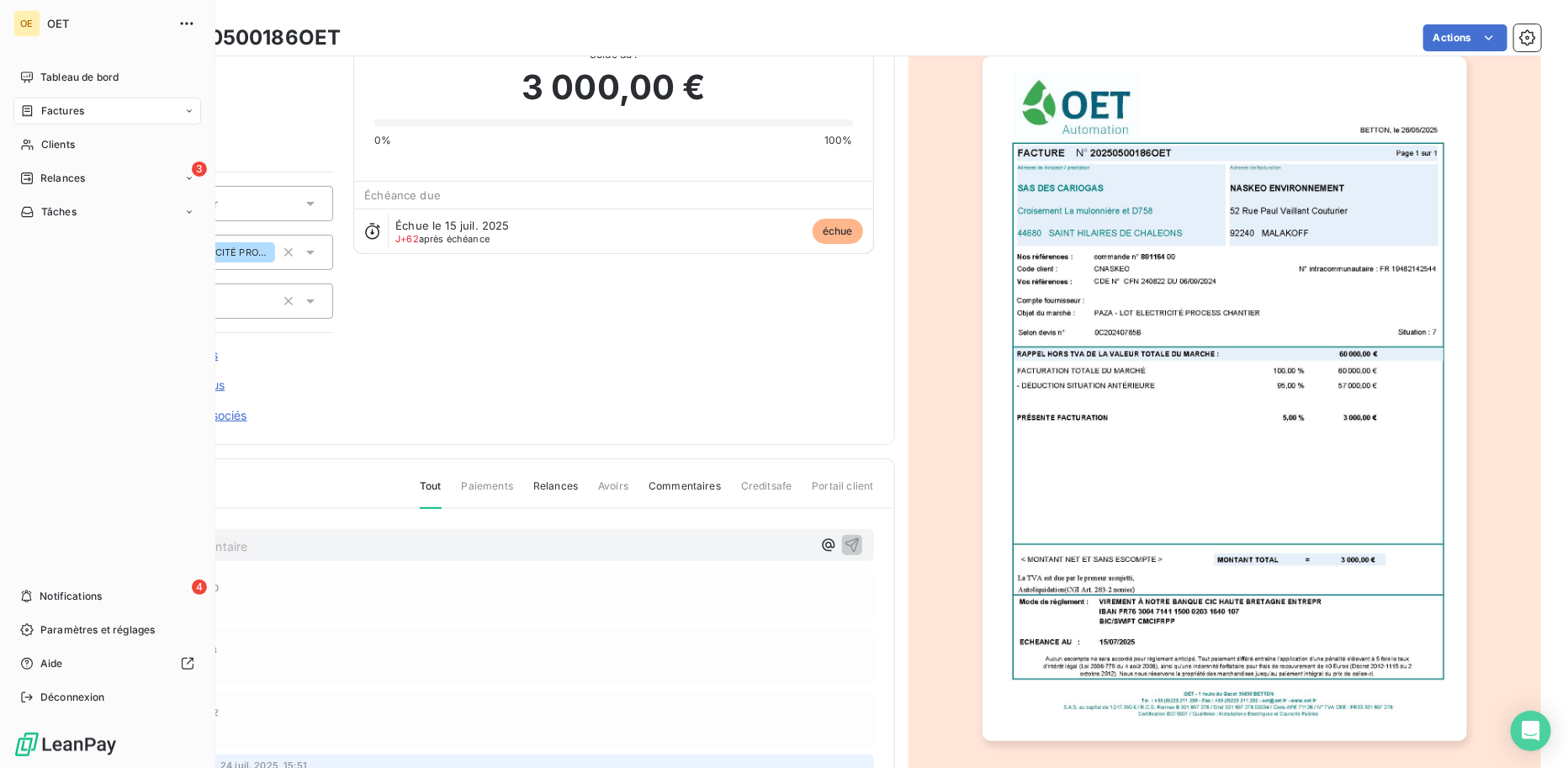
click at [76, 104] on span "Factures" at bounding box center [63, 111] width 43 height 15
click at [68, 204] on span "Clients" at bounding box center [58, 211] width 34 height 15
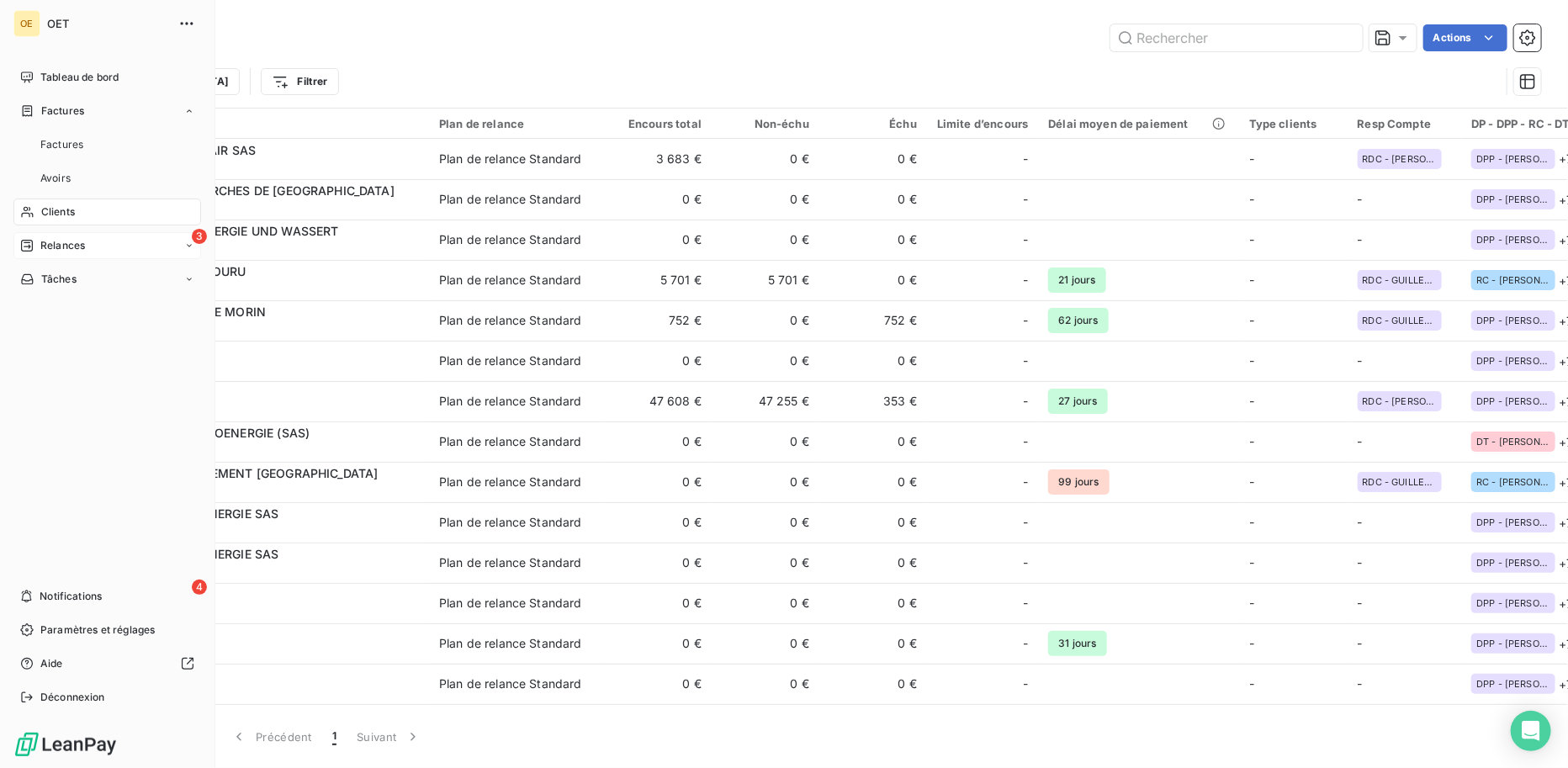
click at [65, 234] on div "3 Relances" at bounding box center [107, 245] width 187 height 27
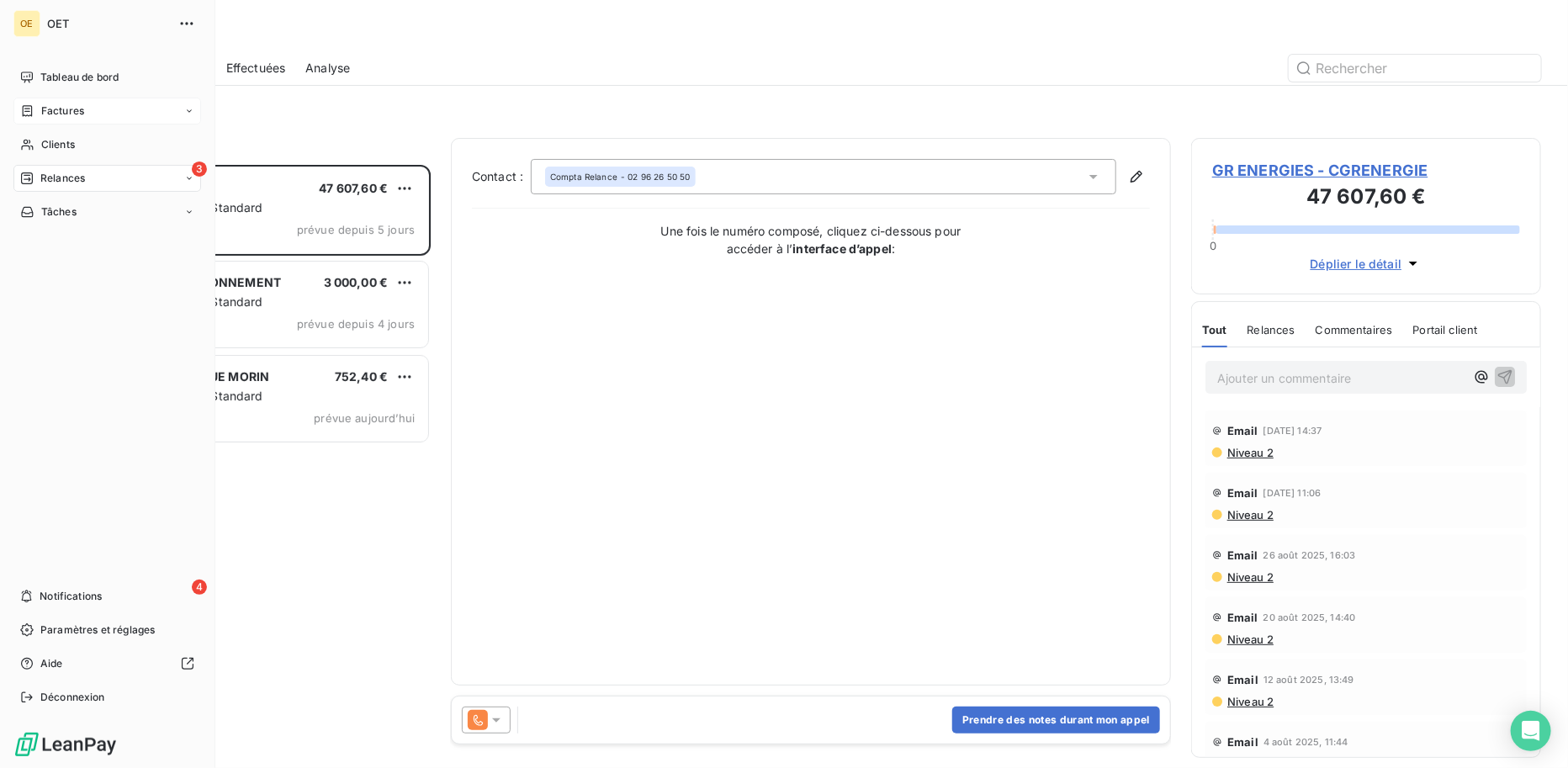
click at [73, 111] on span "Factures" at bounding box center [63, 111] width 43 height 15
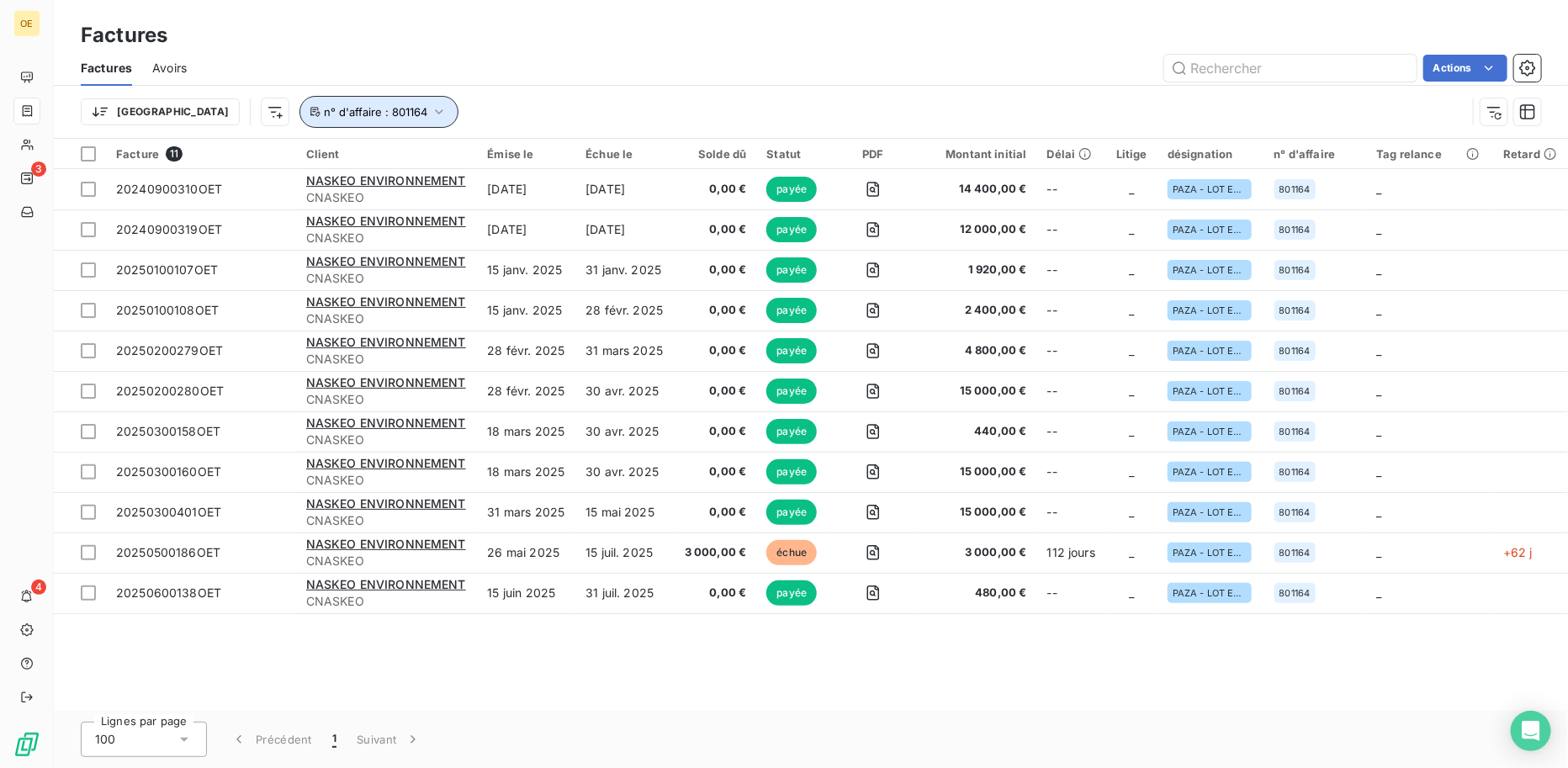
click at [355, 101] on button "n° d'affaire : 801164" at bounding box center [379, 111] width 159 height 32
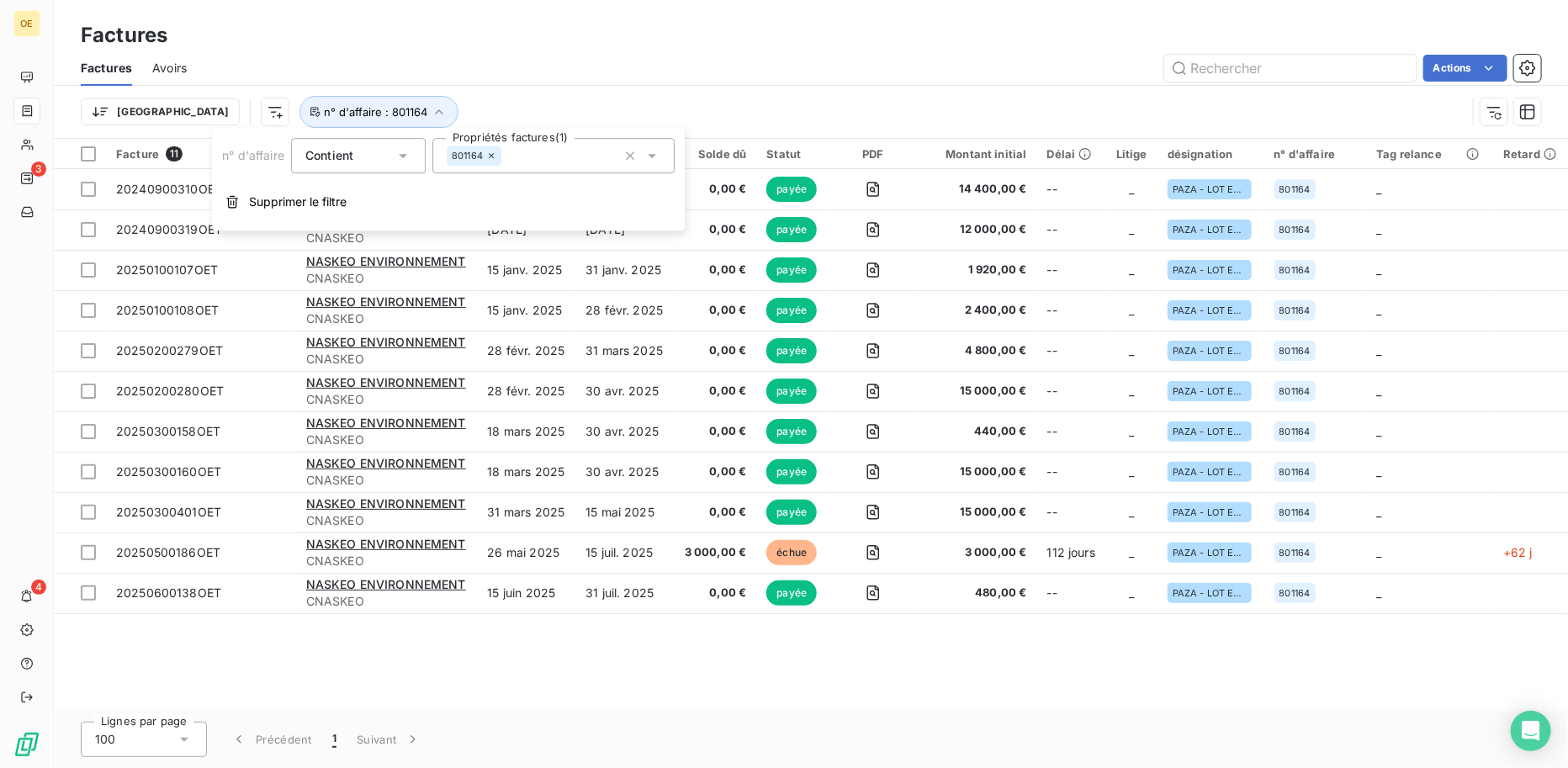
drag, startPoint x: 493, startPoint y: 148, endPoint x: 490, endPoint y: 157, distance: 9.5
click at [492, 153] on div "801164" at bounding box center [474, 156] width 55 height 20
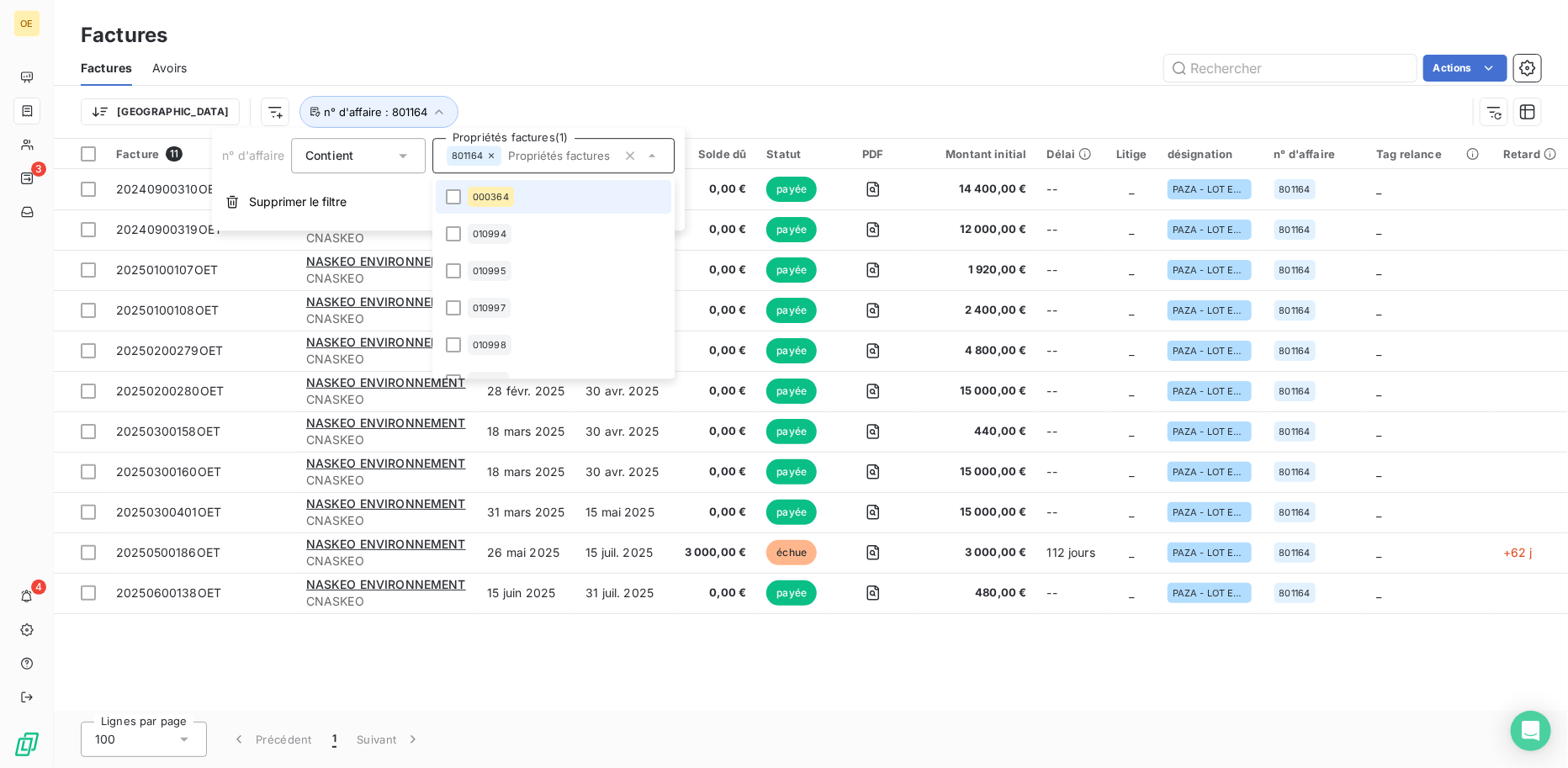
click at [492, 156] on icon at bounding box center [492, 156] width 5 height 5
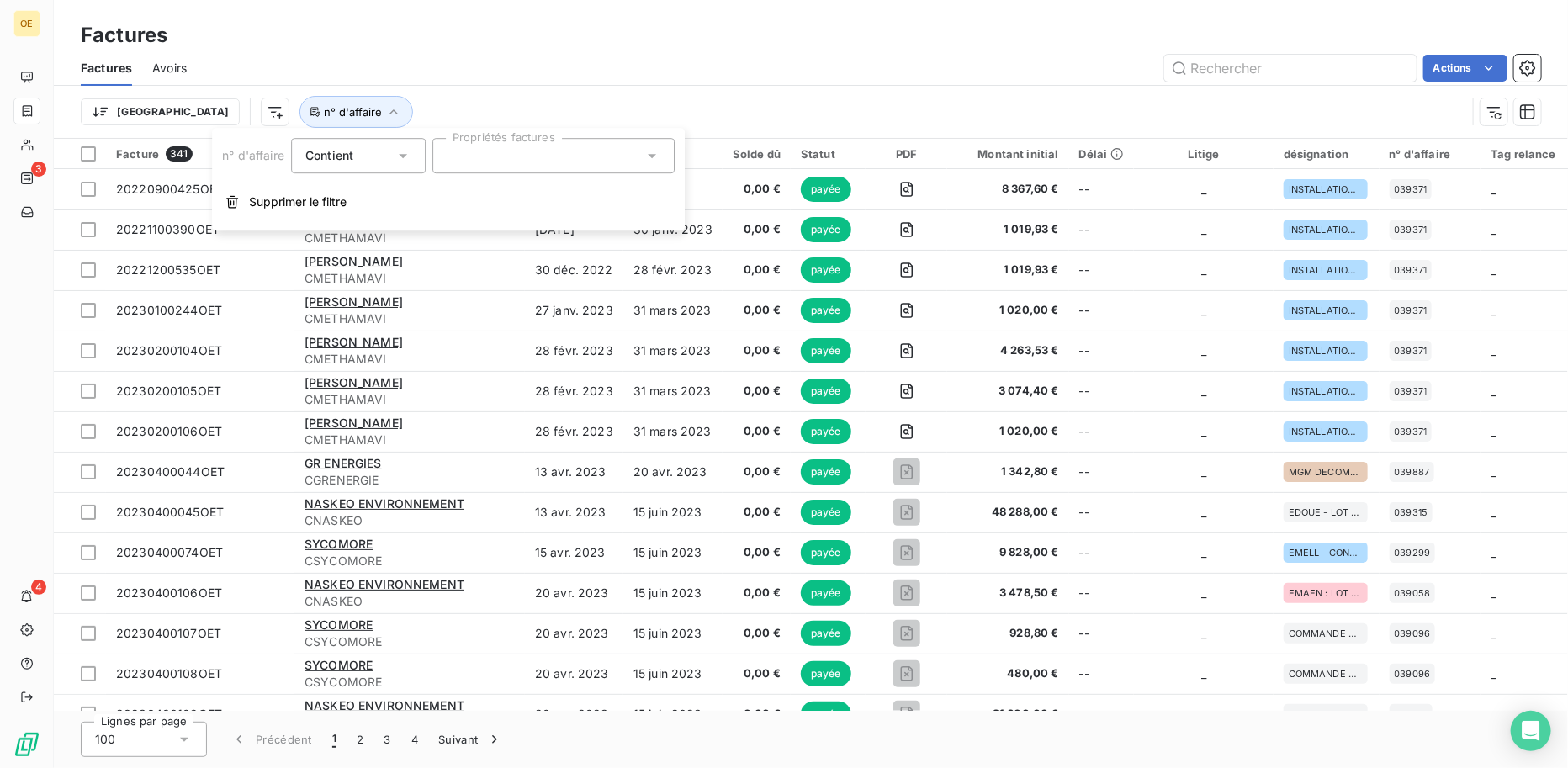
click at [463, 156] on div at bounding box center [554, 156] width 242 height 35
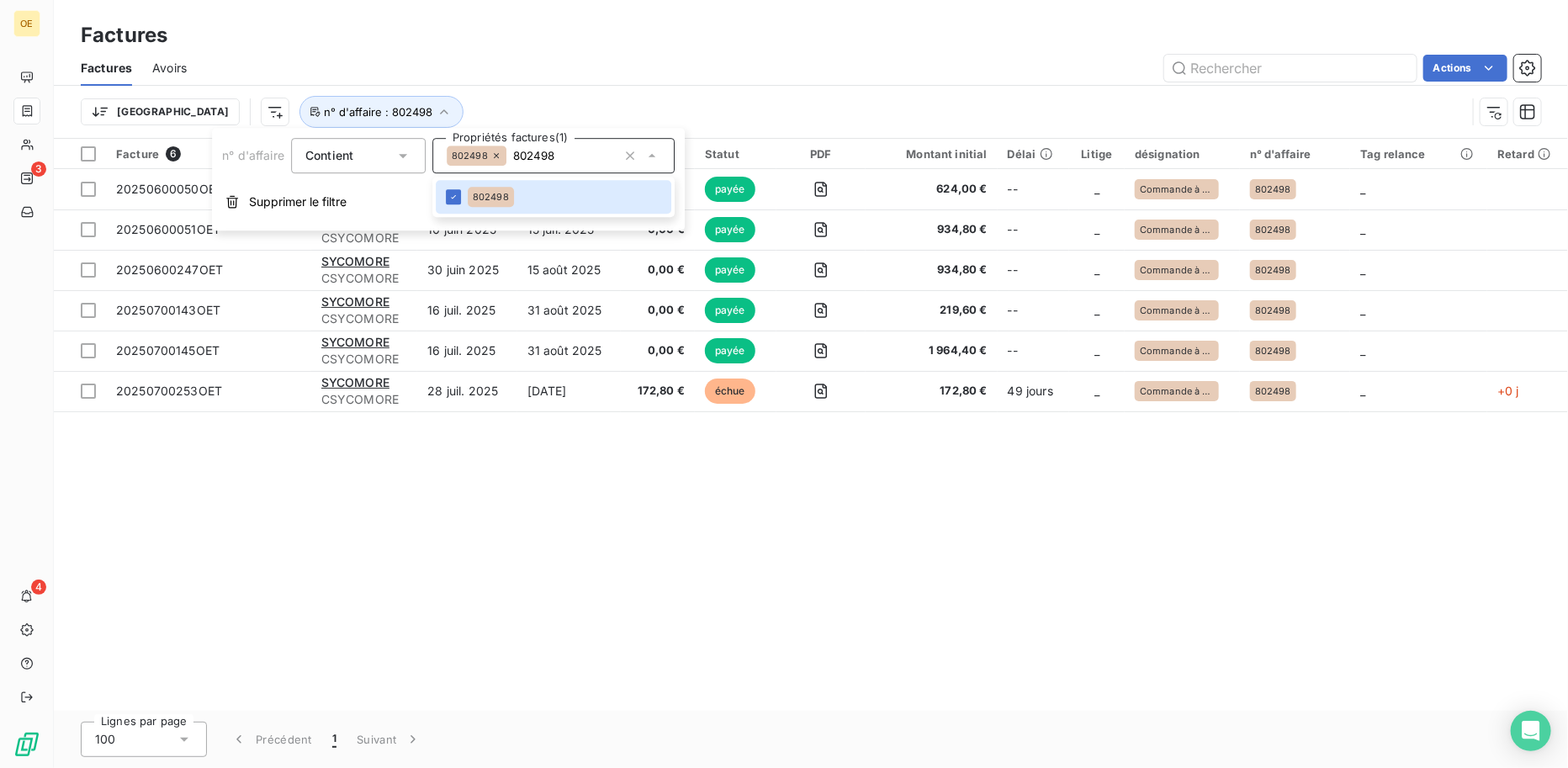
type input "802498"
click at [599, 494] on div "Facture 6 Client Émise le Échue le Solde dû Statut PDF Montant initial Délai Li…" at bounding box center [811, 425] width 1514 height 572
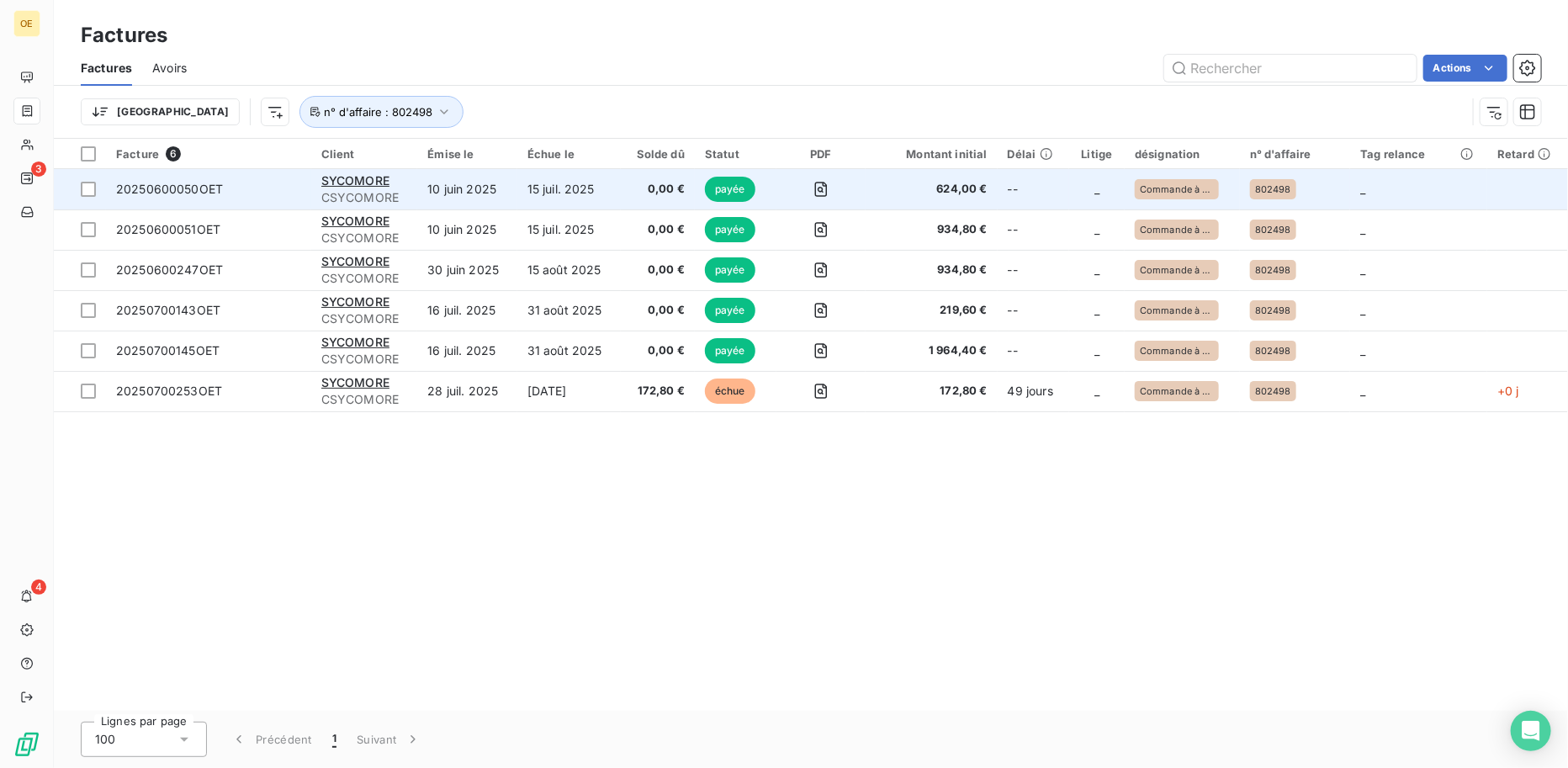
click at [166, 185] on span "20250600050OET" at bounding box center [169, 188] width 107 height 14
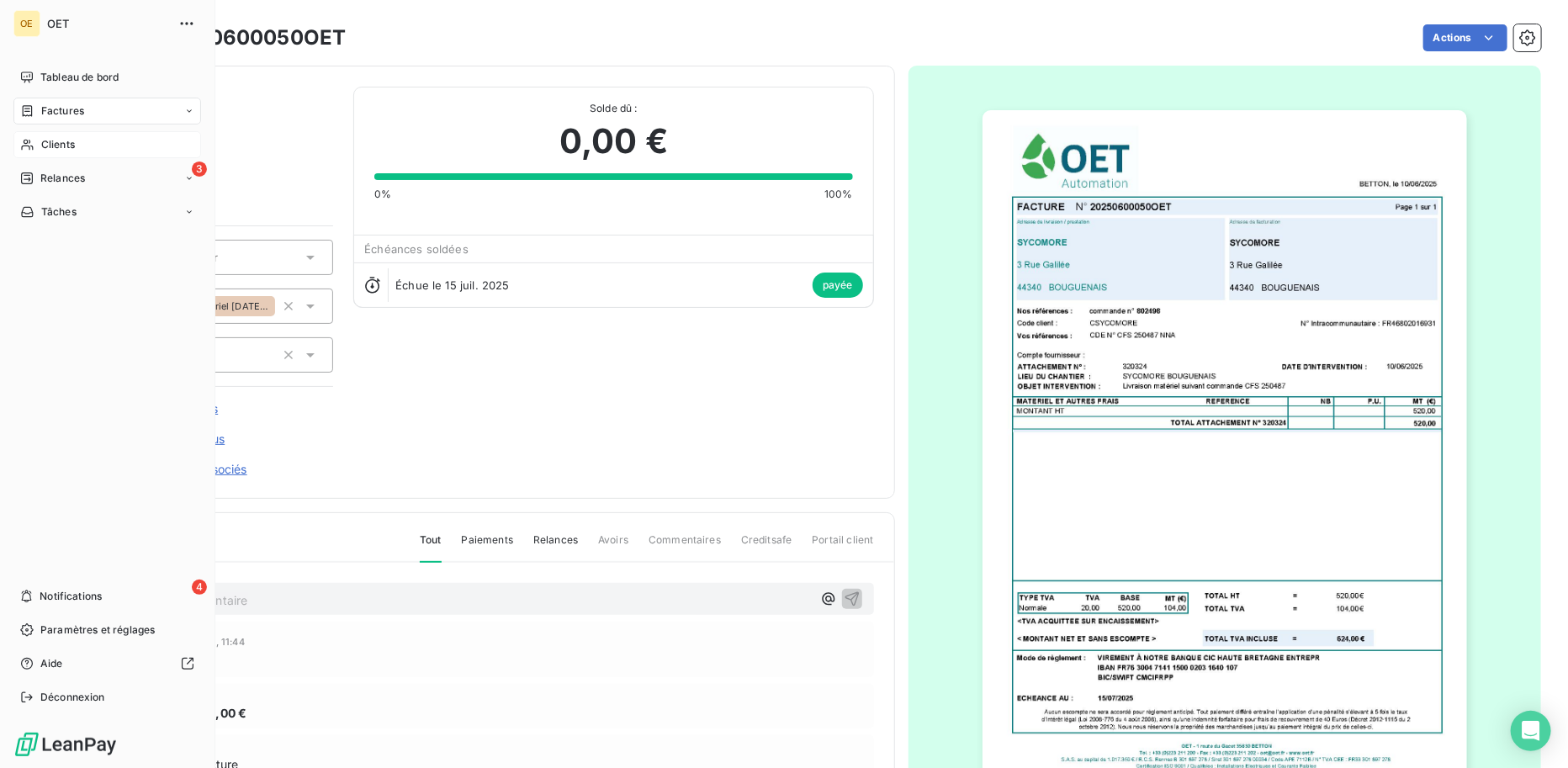
click at [81, 135] on div "Clients" at bounding box center [107, 144] width 187 height 27
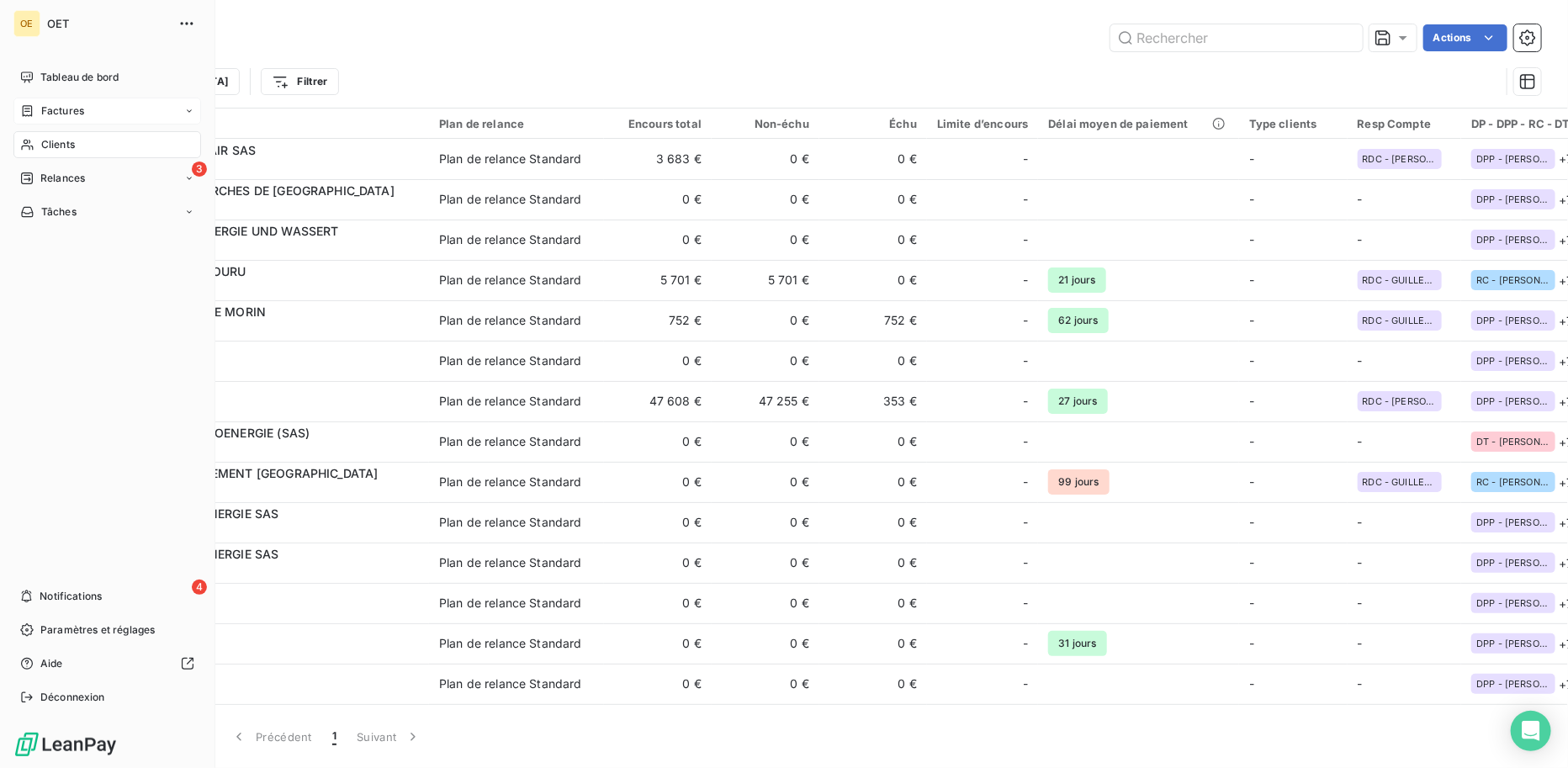
click at [86, 111] on div "Factures" at bounding box center [107, 111] width 187 height 27
